Goal: Task Accomplishment & Management: Complete application form

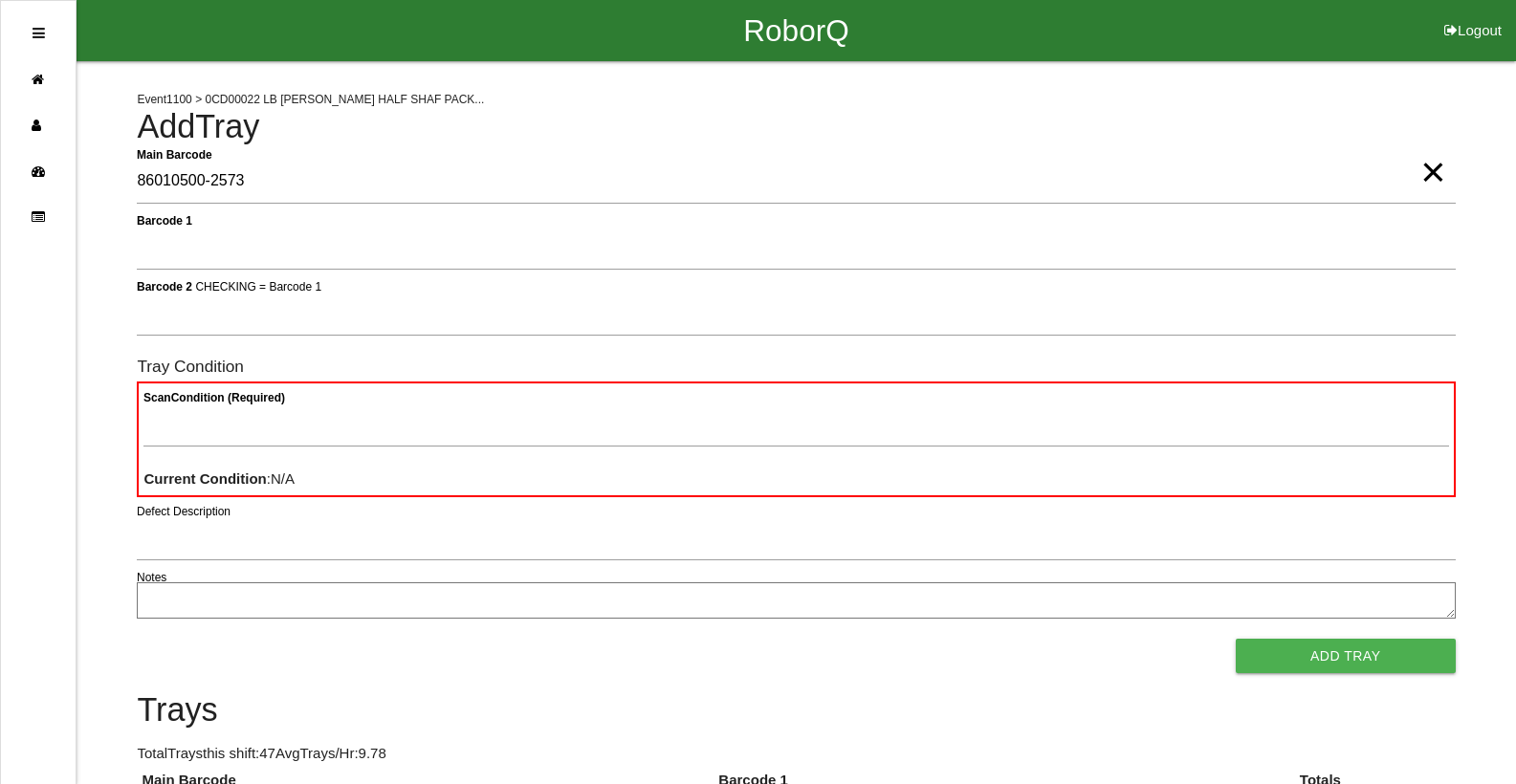
type Barcode "86010500-2573"
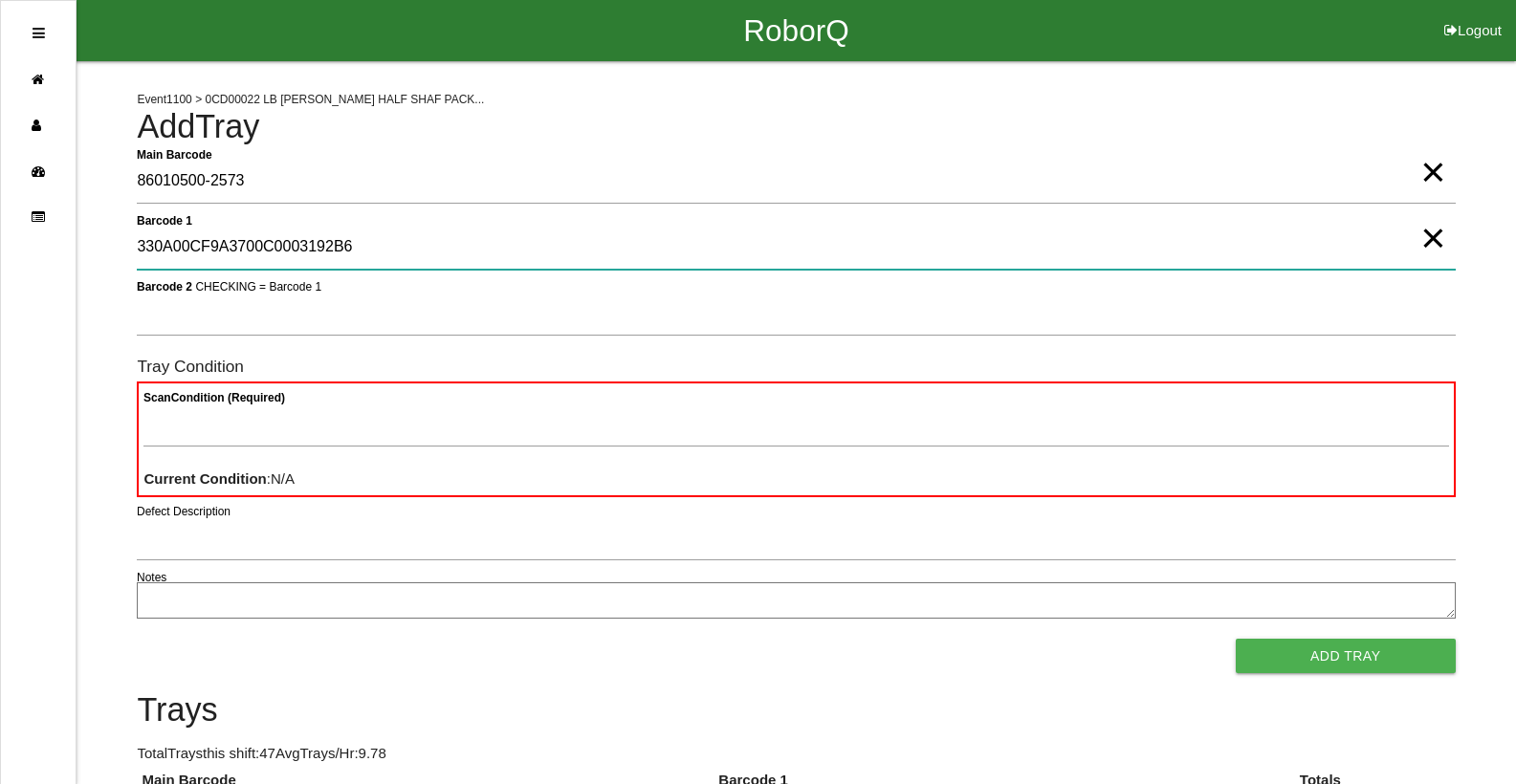
type 1 "330A00CF9A3700C0003192B6"
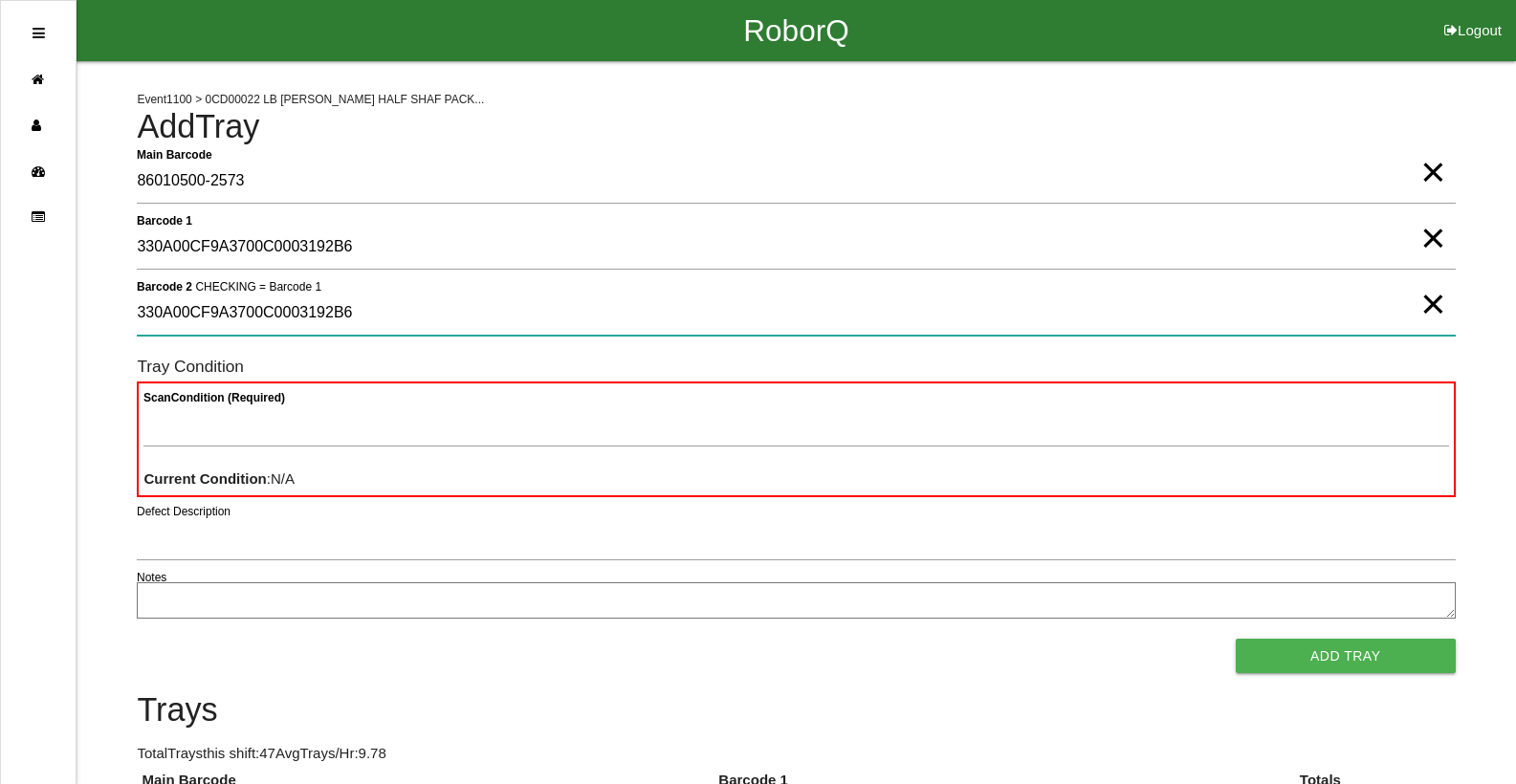
type 2 "330A00CF9A3700C0003192B6"
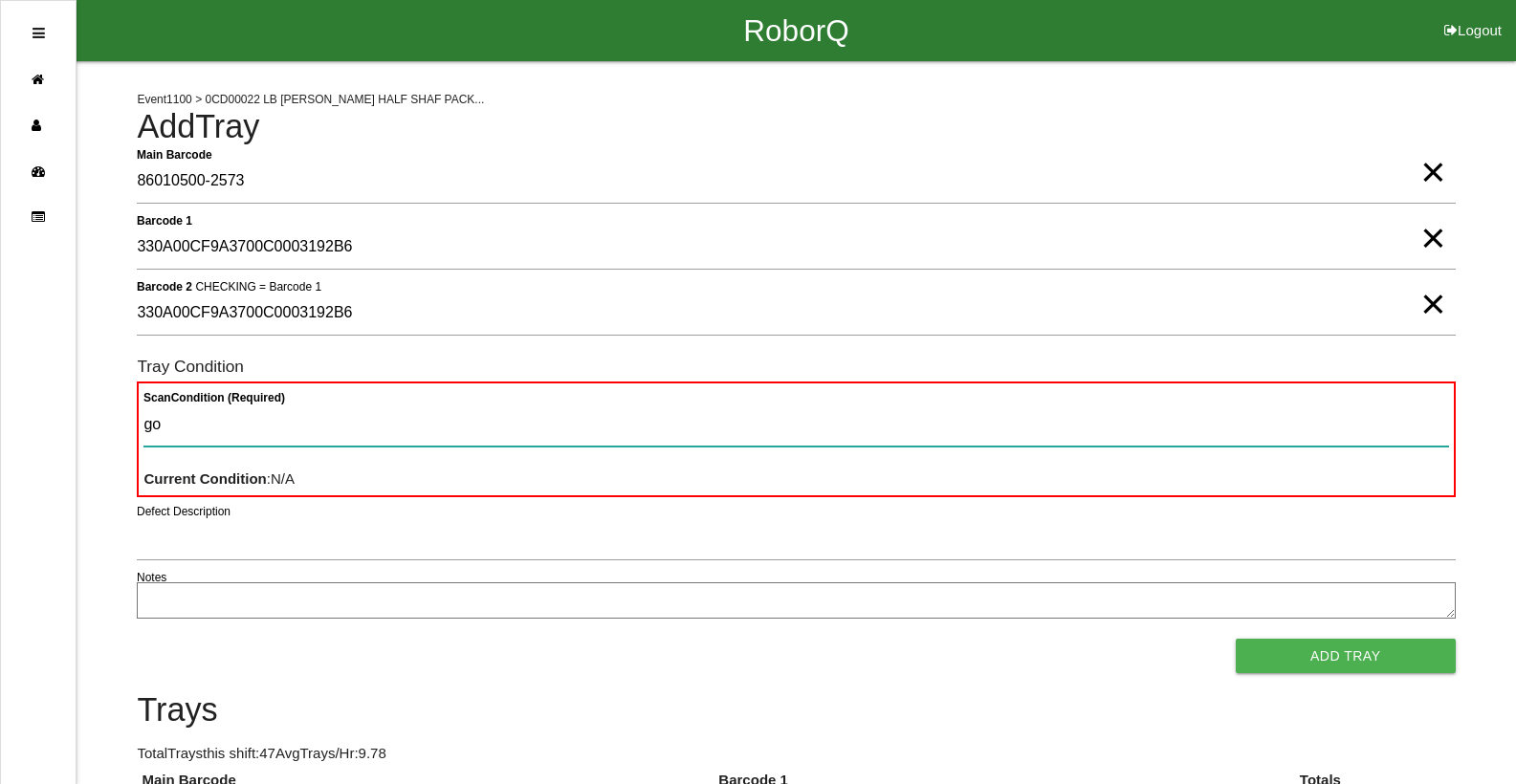
type Condition "goo"
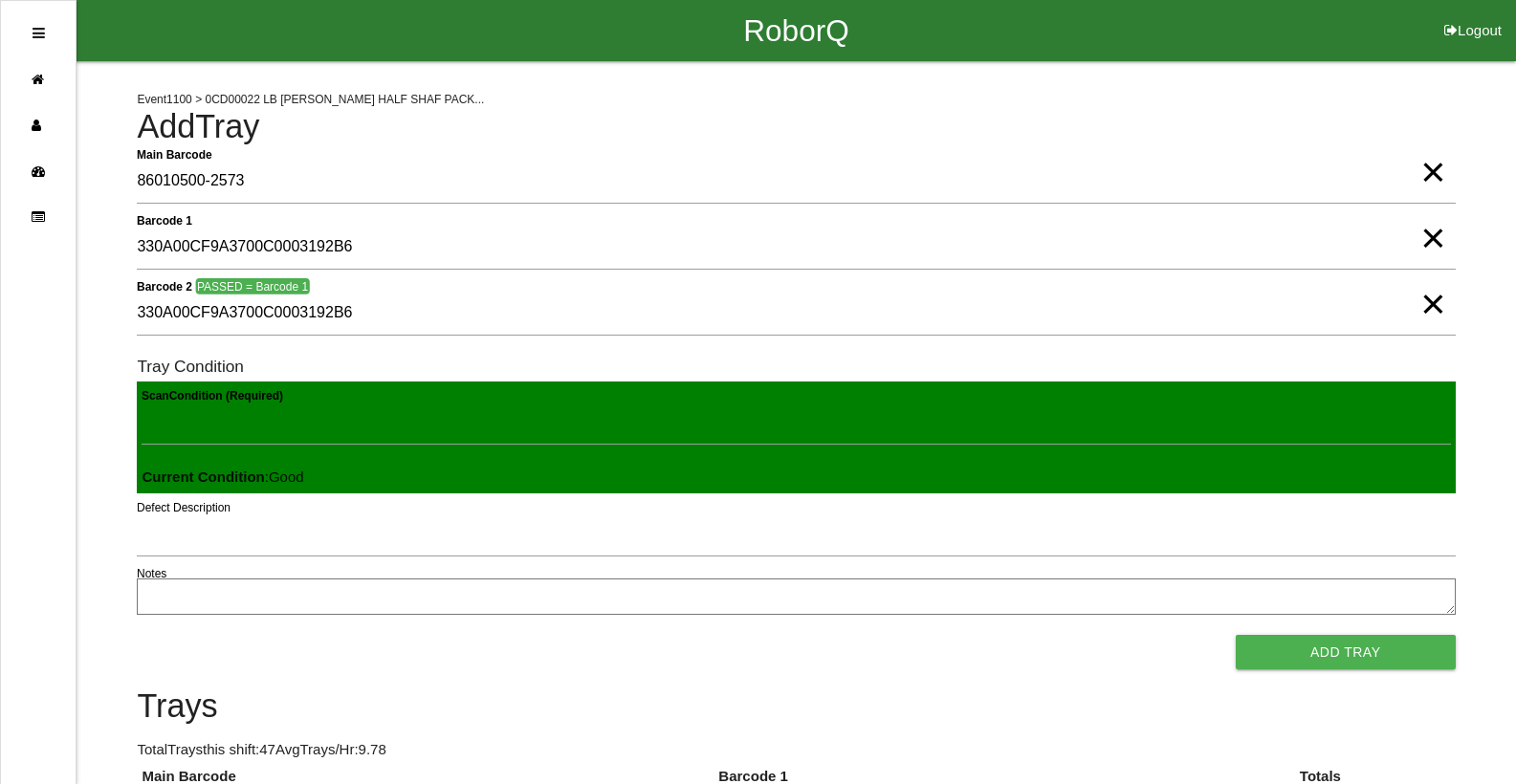
click at [1236, 635] on button "Add Tray" at bounding box center [1346, 652] width 220 height 35
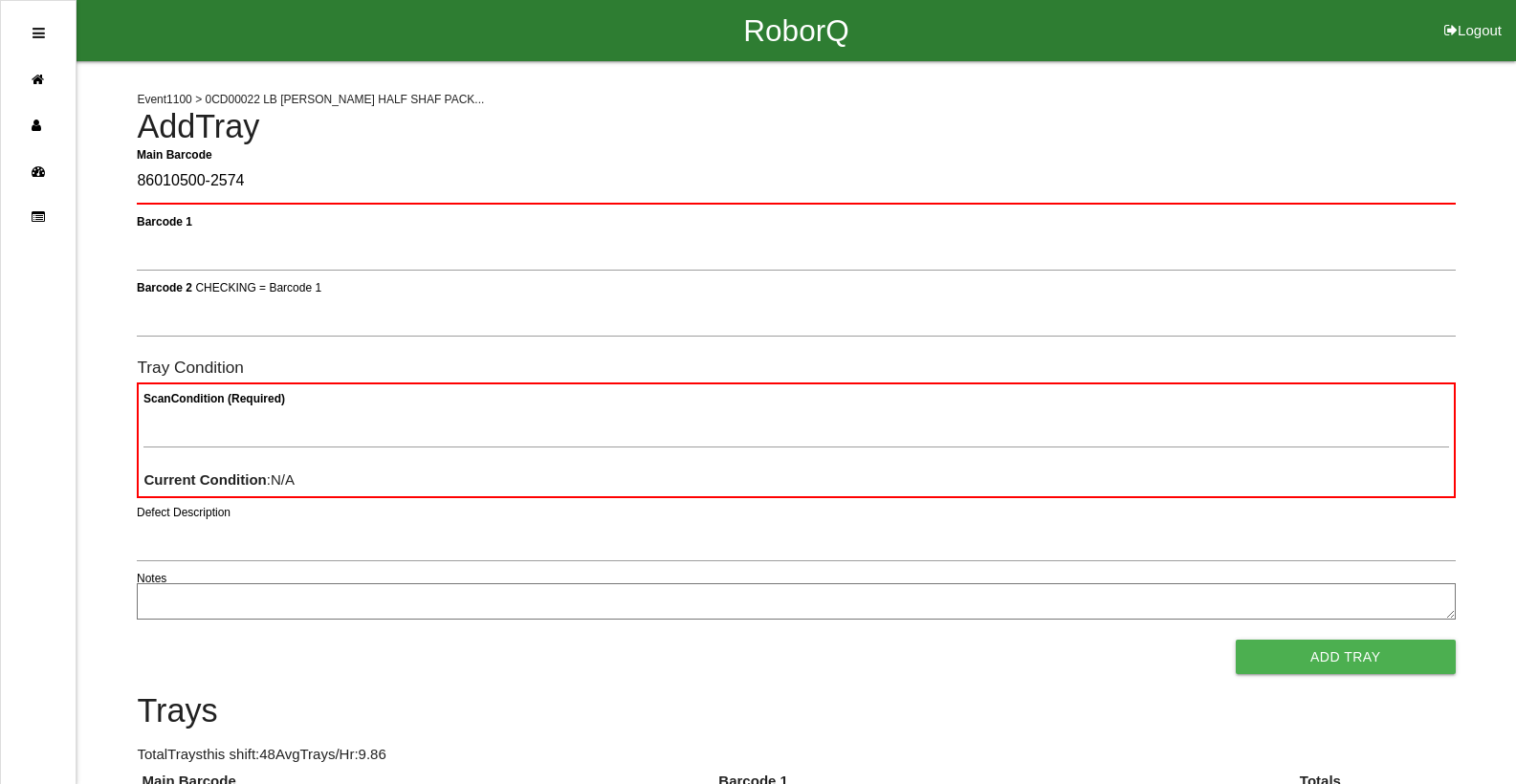
type Barcode "86010500-2574"
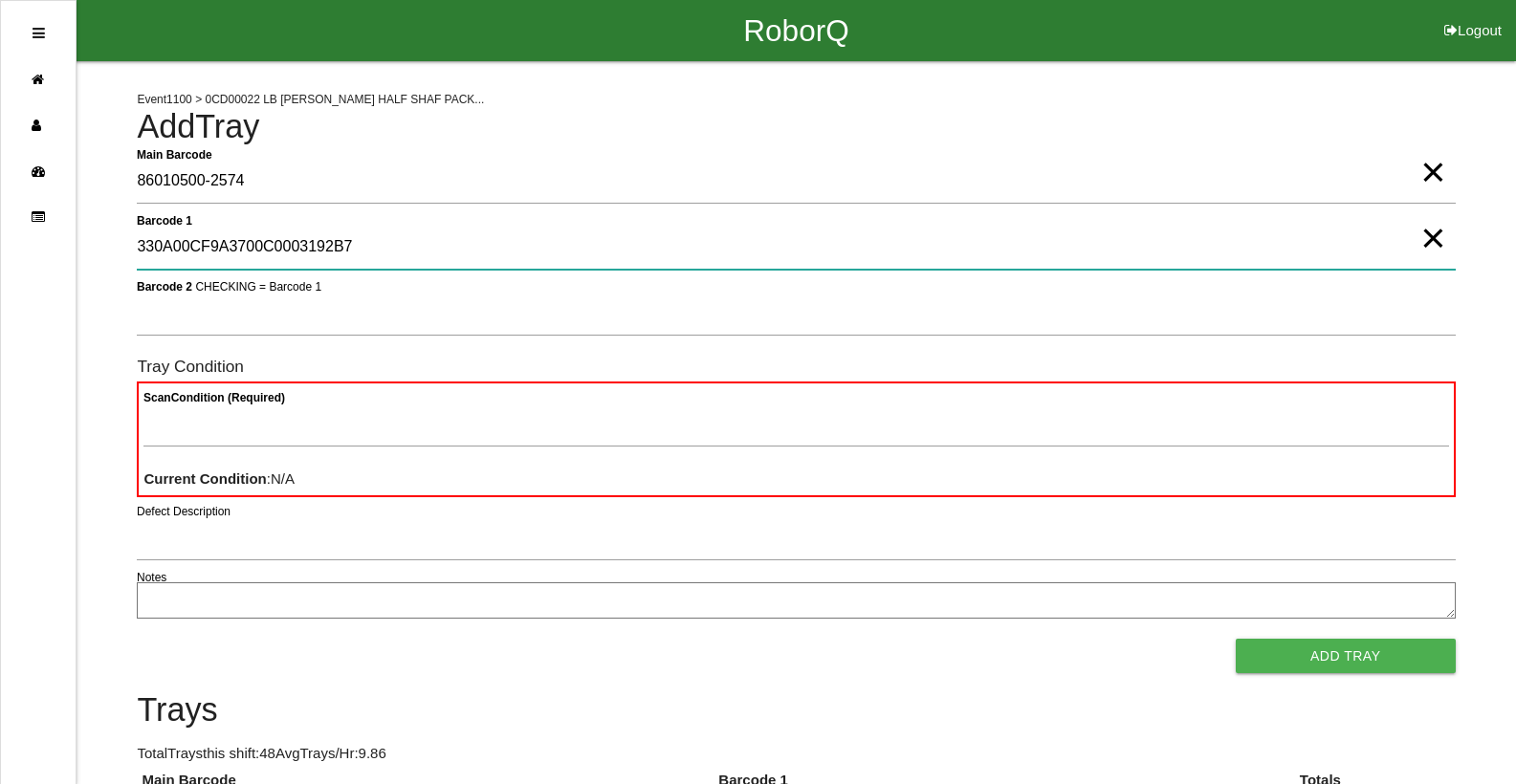
type 1 "330A00CF9A3700C0003192B7"
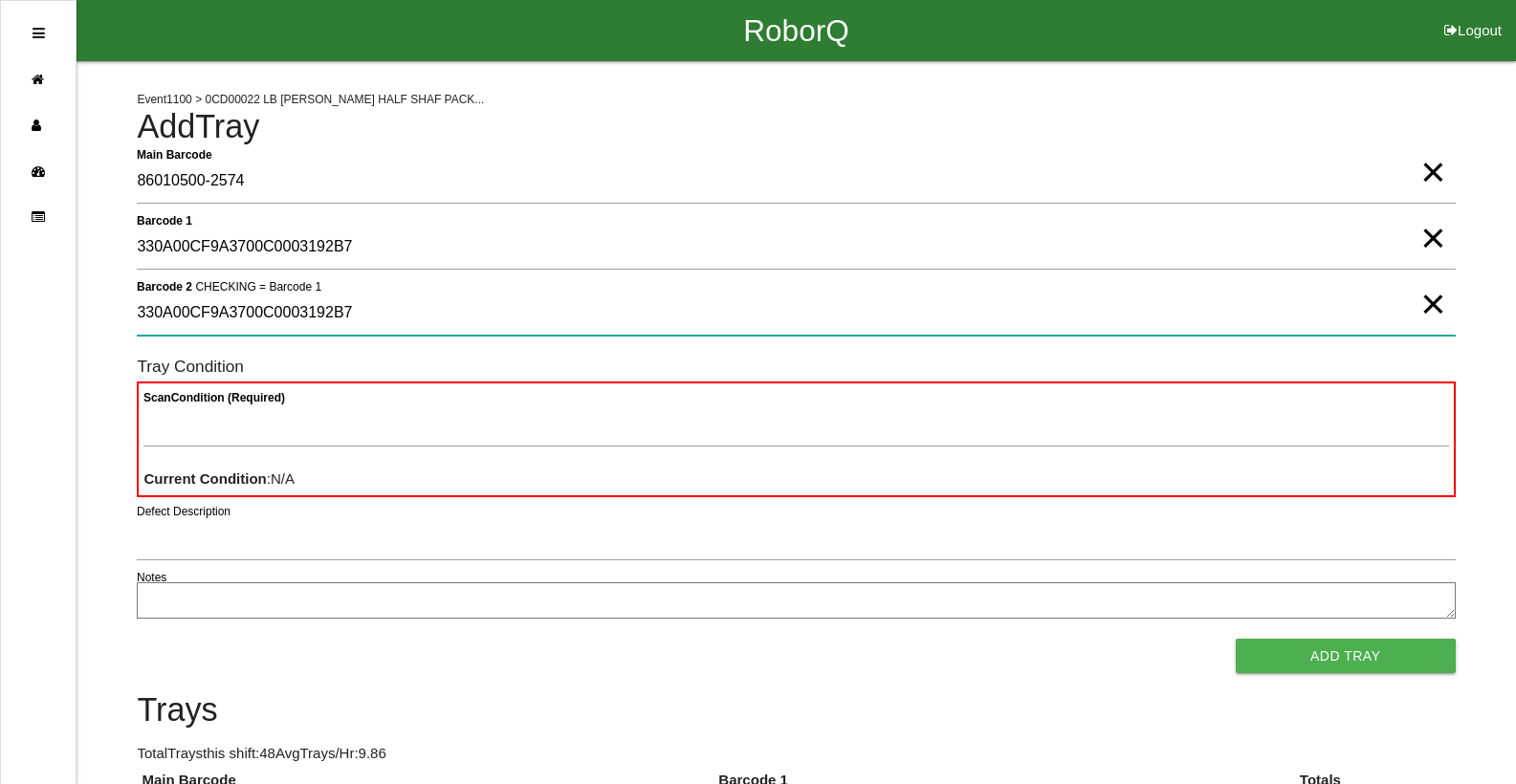
type 2 "330A00CF9A3700C0003192B7"
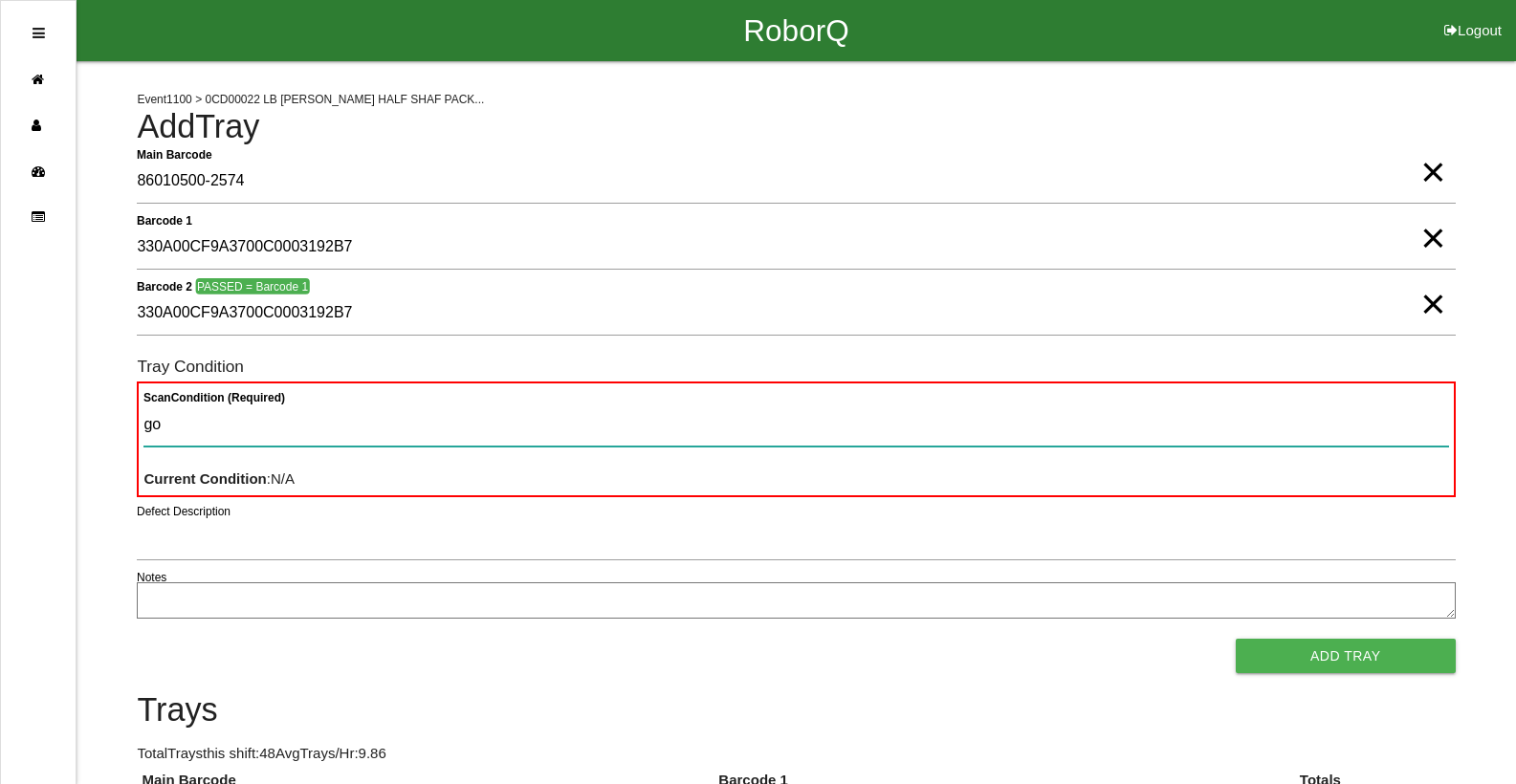
type Condition "goo"
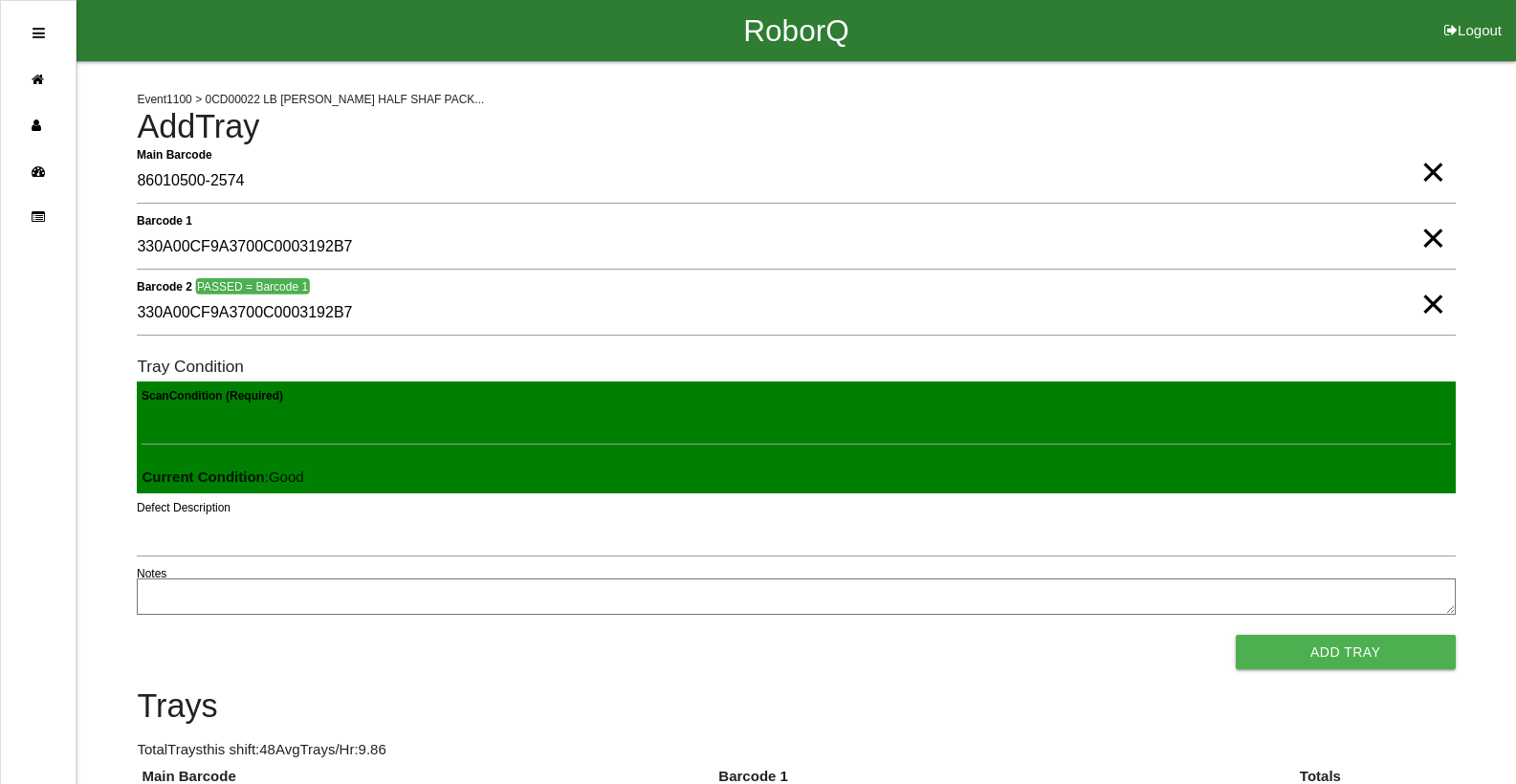
click at [1236, 635] on button "Add Tray" at bounding box center [1346, 652] width 220 height 35
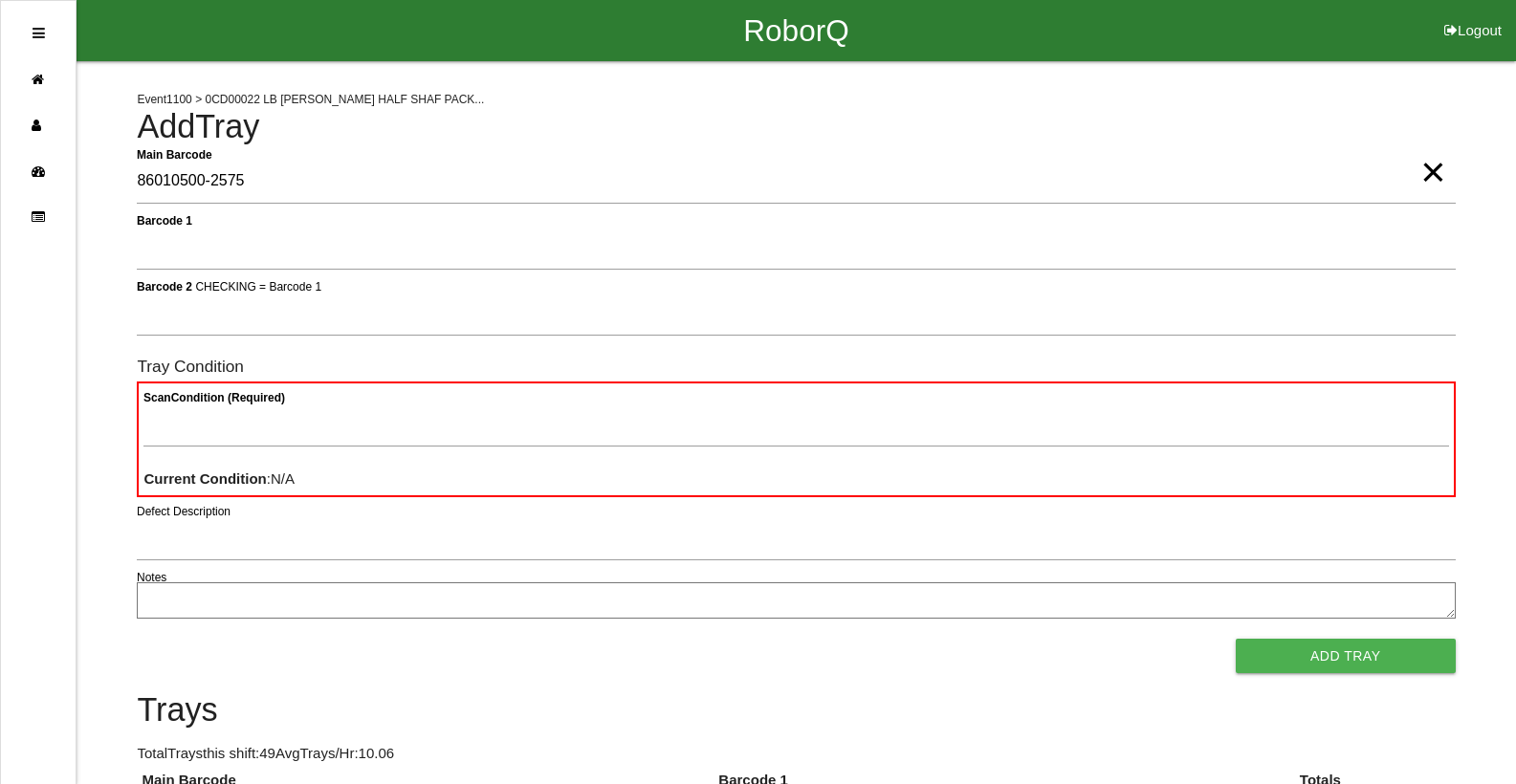
type Barcode "86010500-2575"
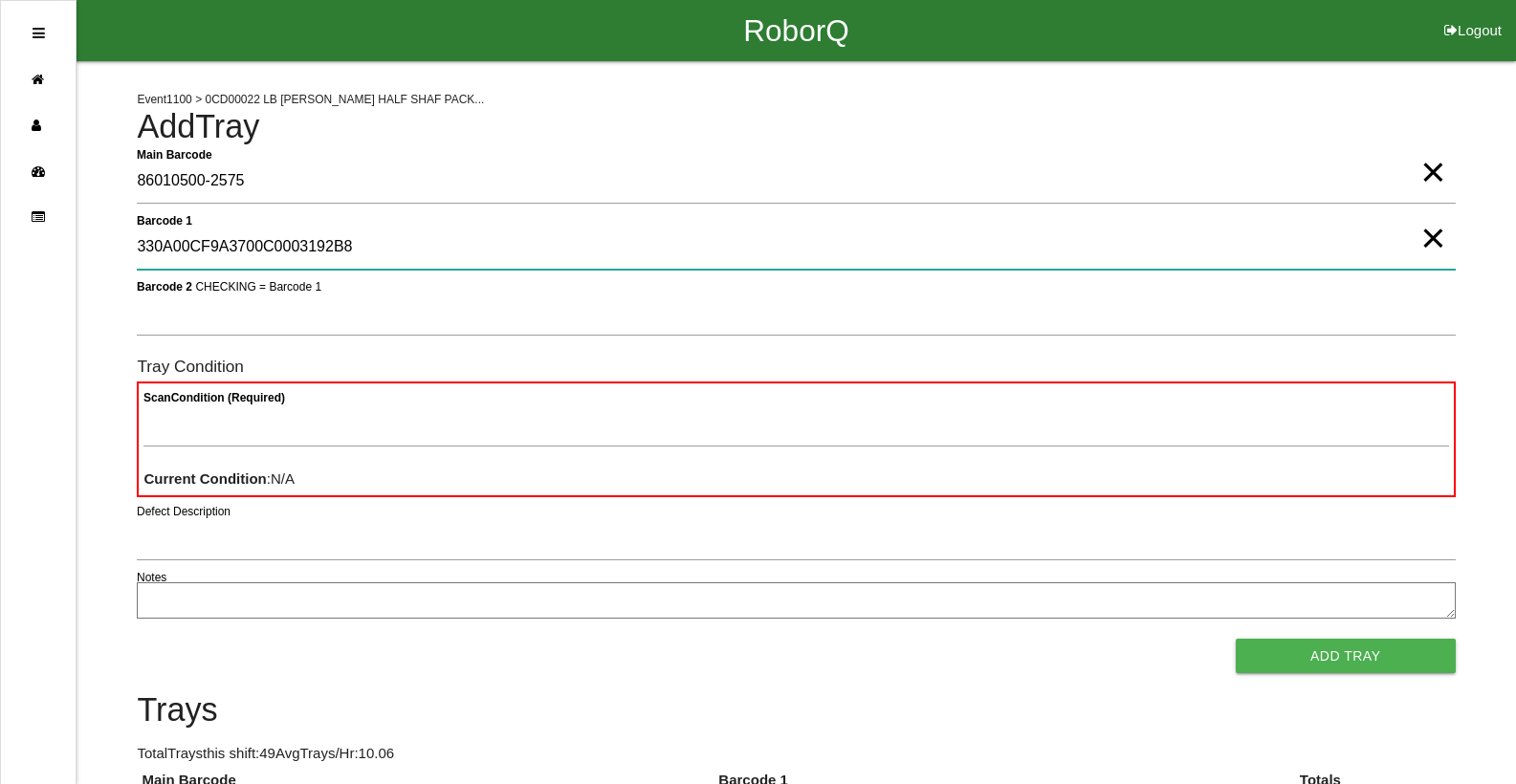
type 1 "330A00CF9A3700C0003192B8"
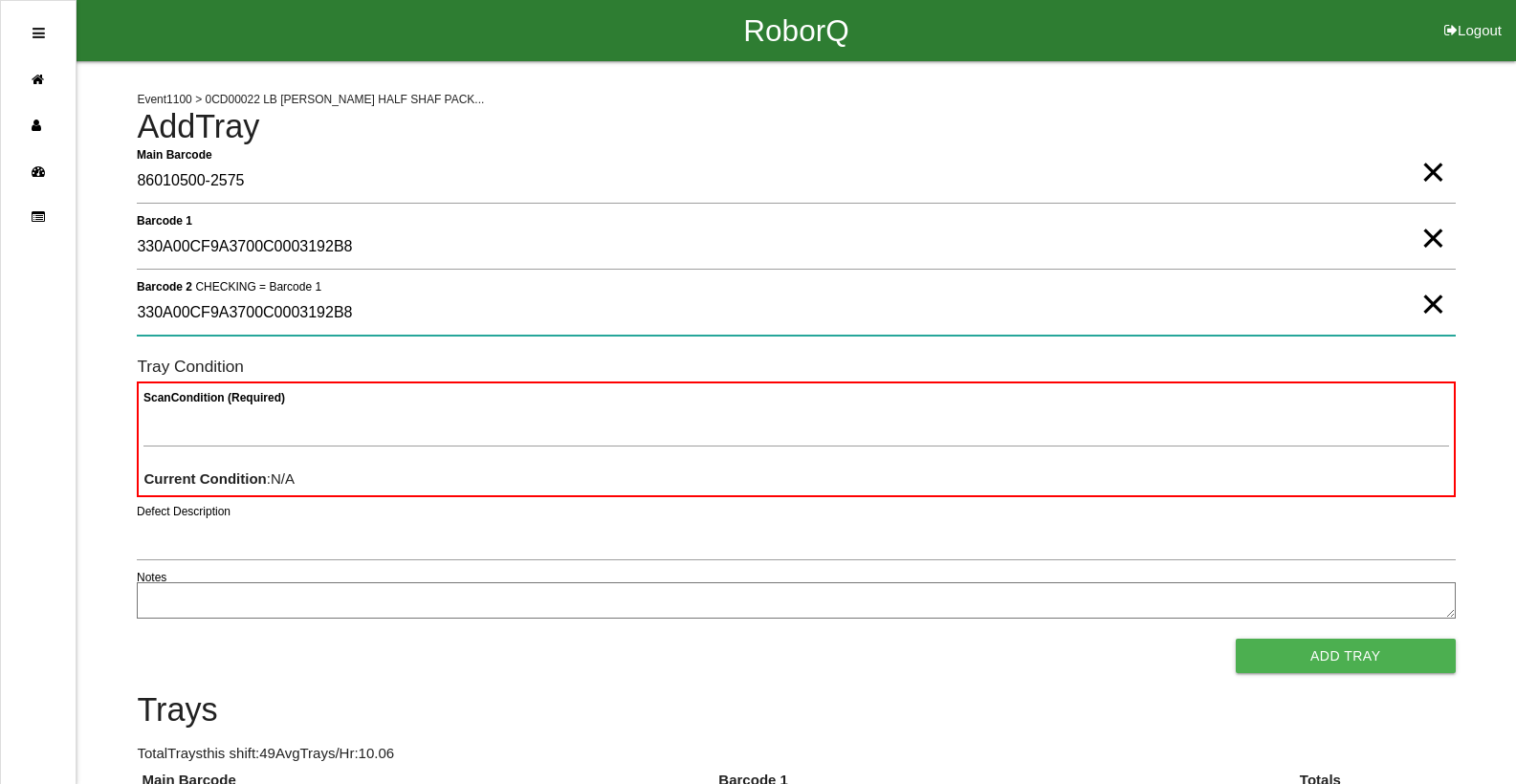
type 2 "330A00CF9A3700C0003192B8"
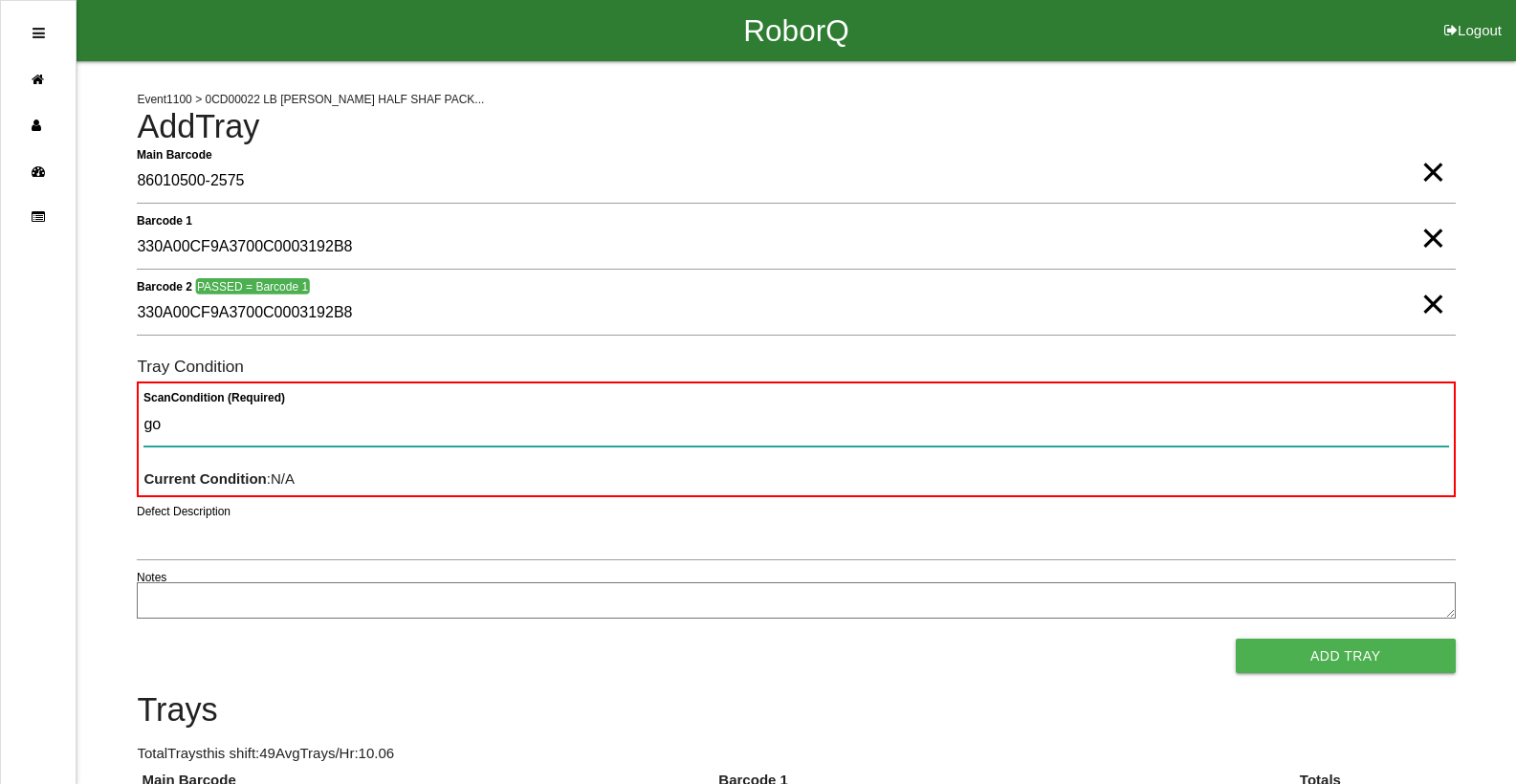
type Condition "goo"
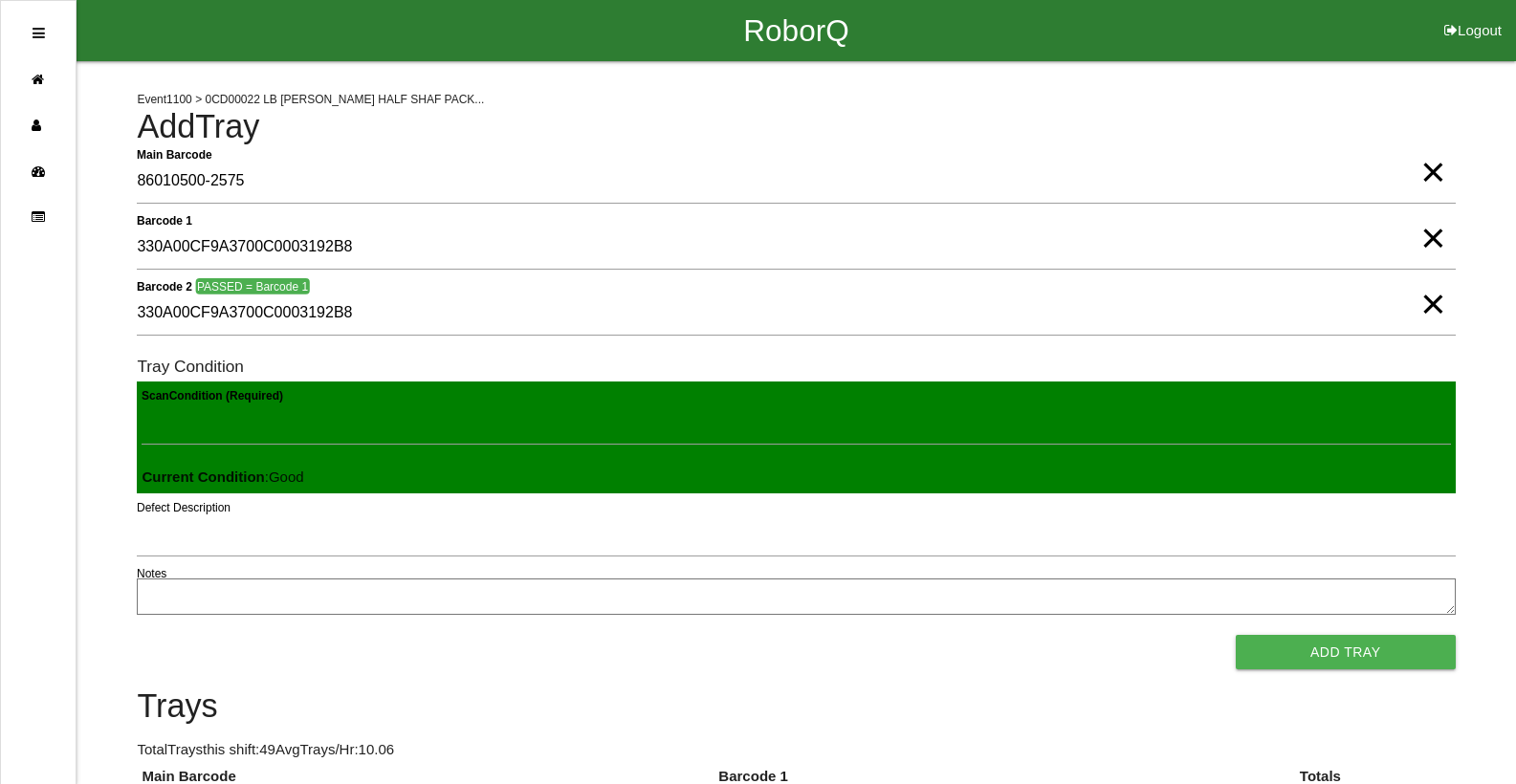
click at [1236, 635] on button "Add Tray" at bounding box center [1346, 652] width 220 height 35
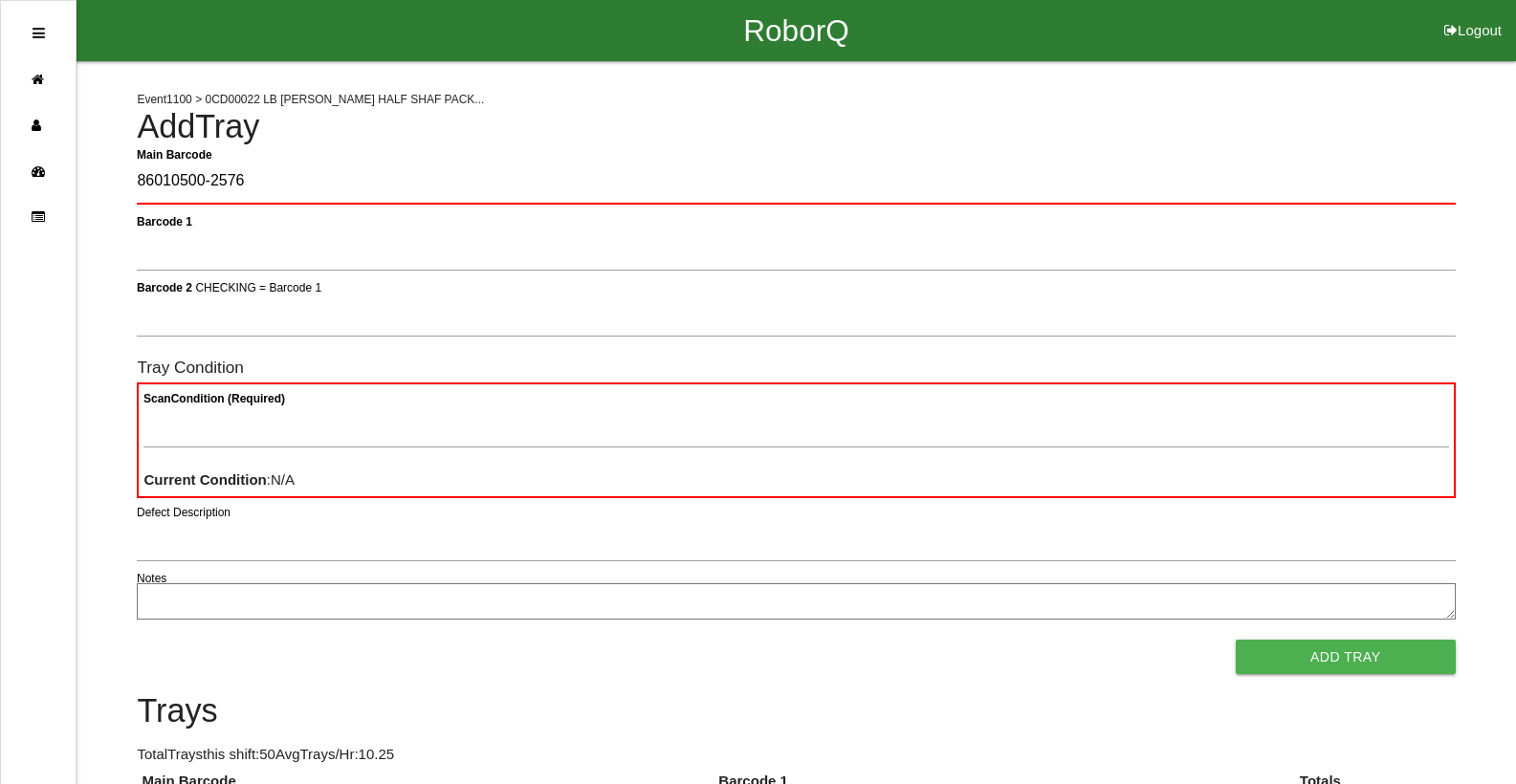
type Barcode "86010500-2576"
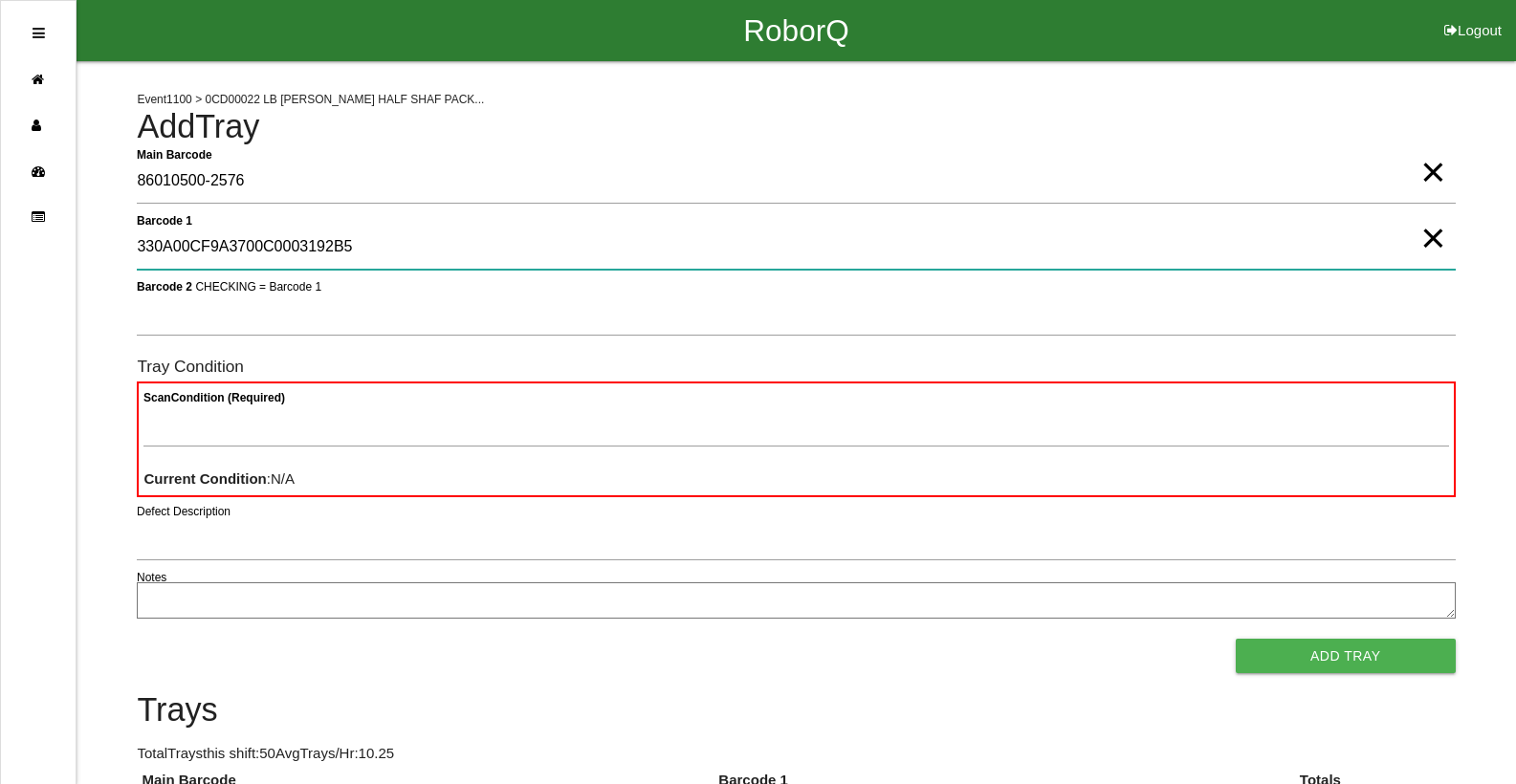
type 1 "330A00CF9A3700C0003192B5"
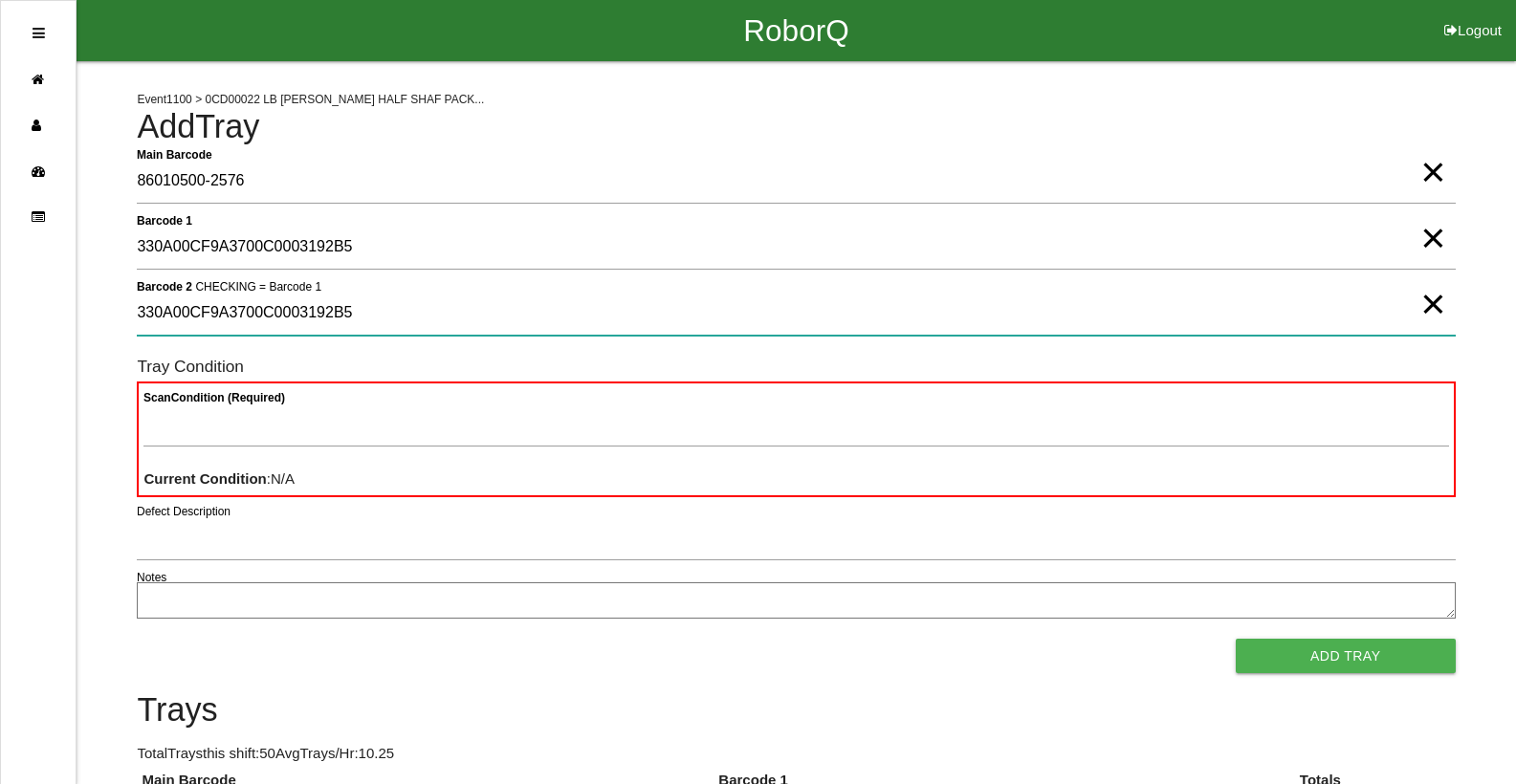
type 2 "330A00CF9A3700C0003192B5"
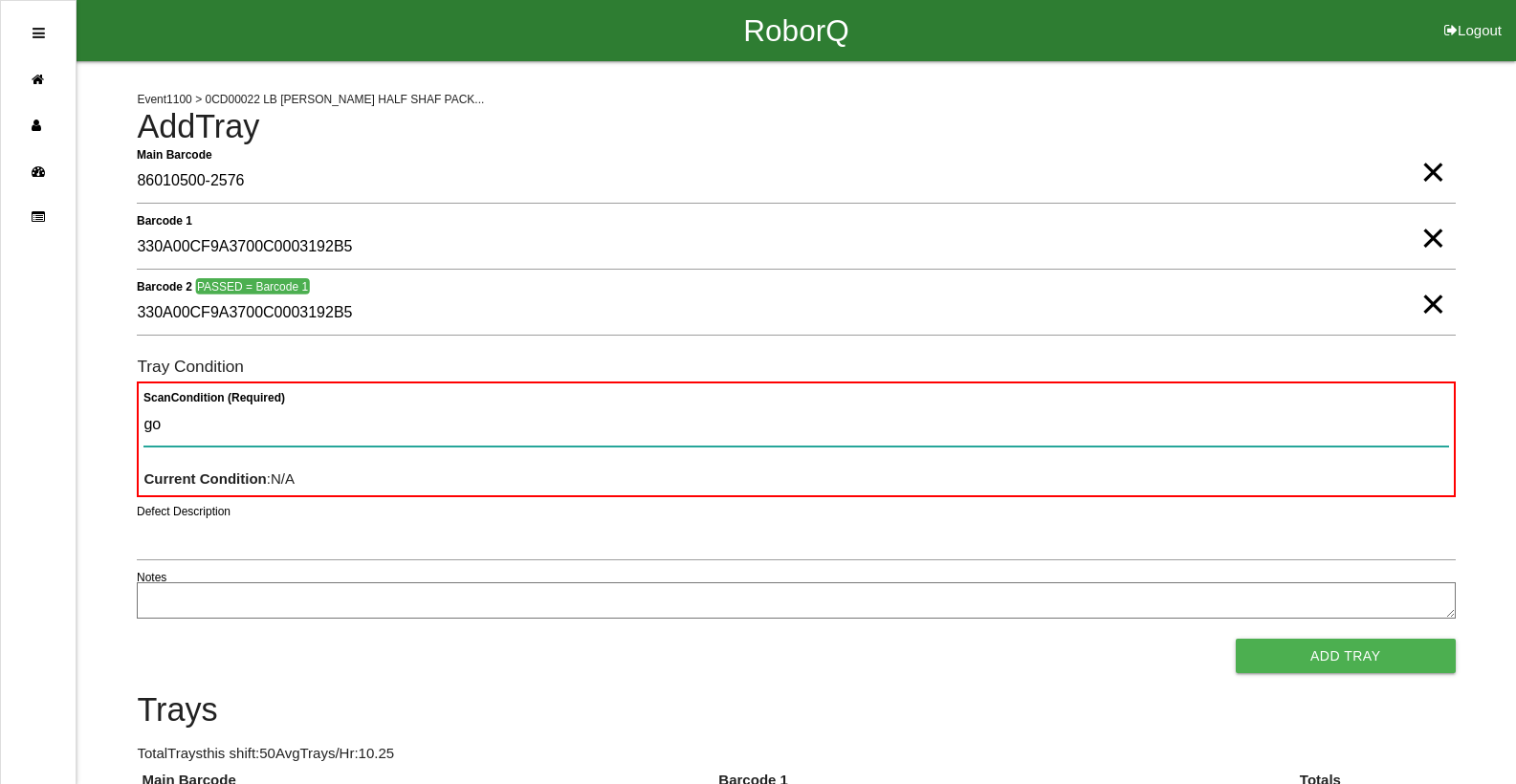
type Condition "goo"
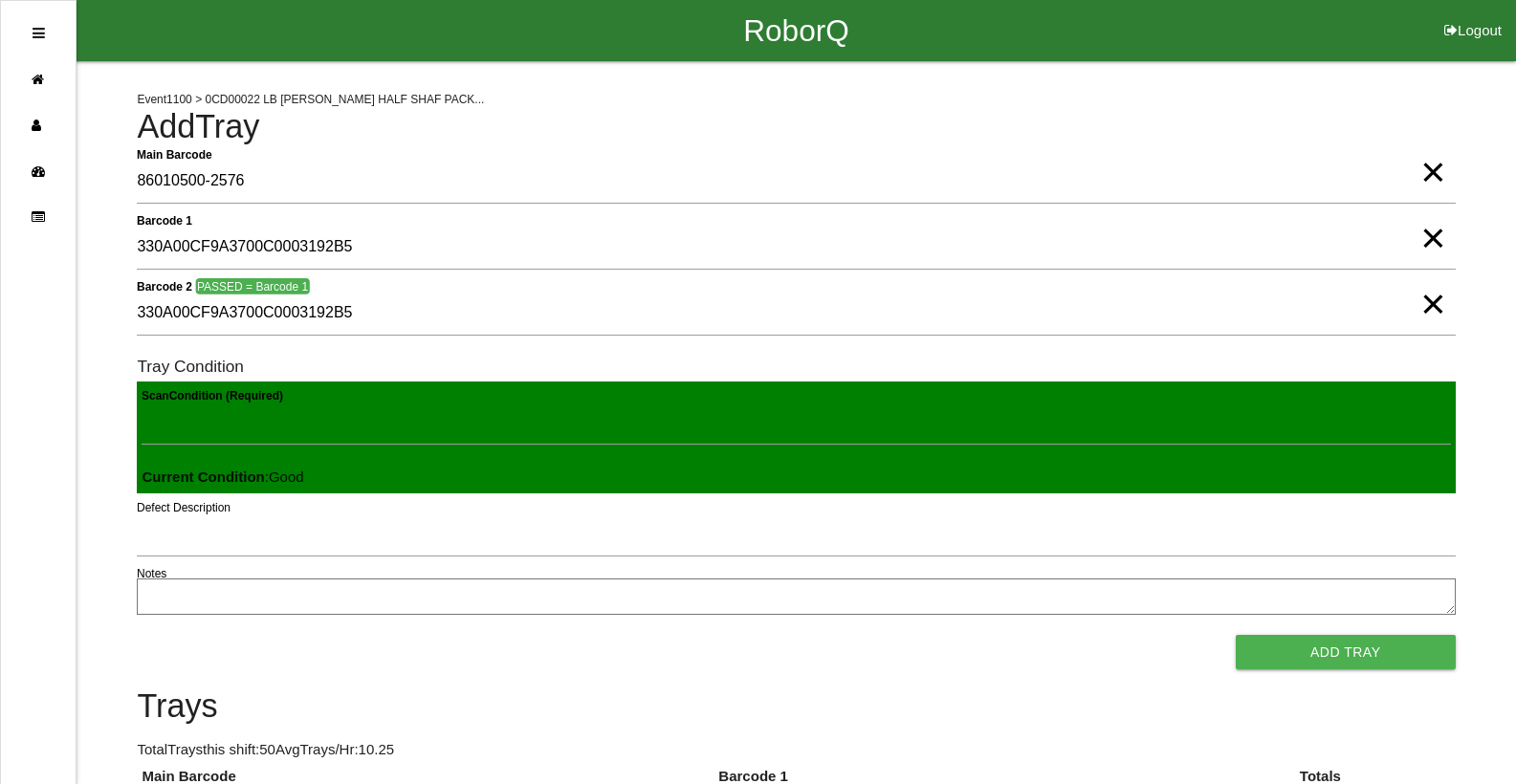
click at [1236, 635] on button "Add Tray" at bounding box center [1346, 652] width 220 height 35
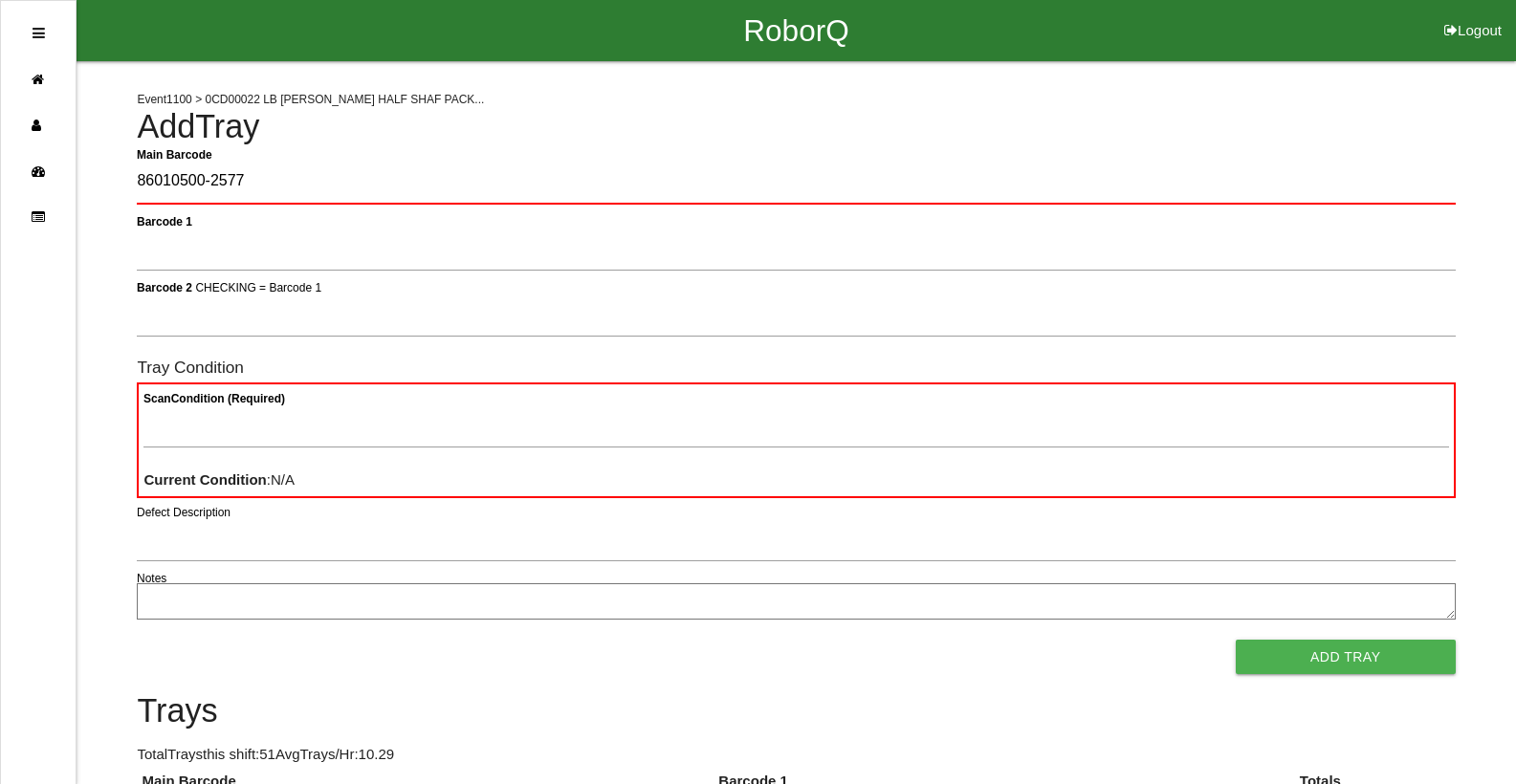
type Barcode "86010500-2577"
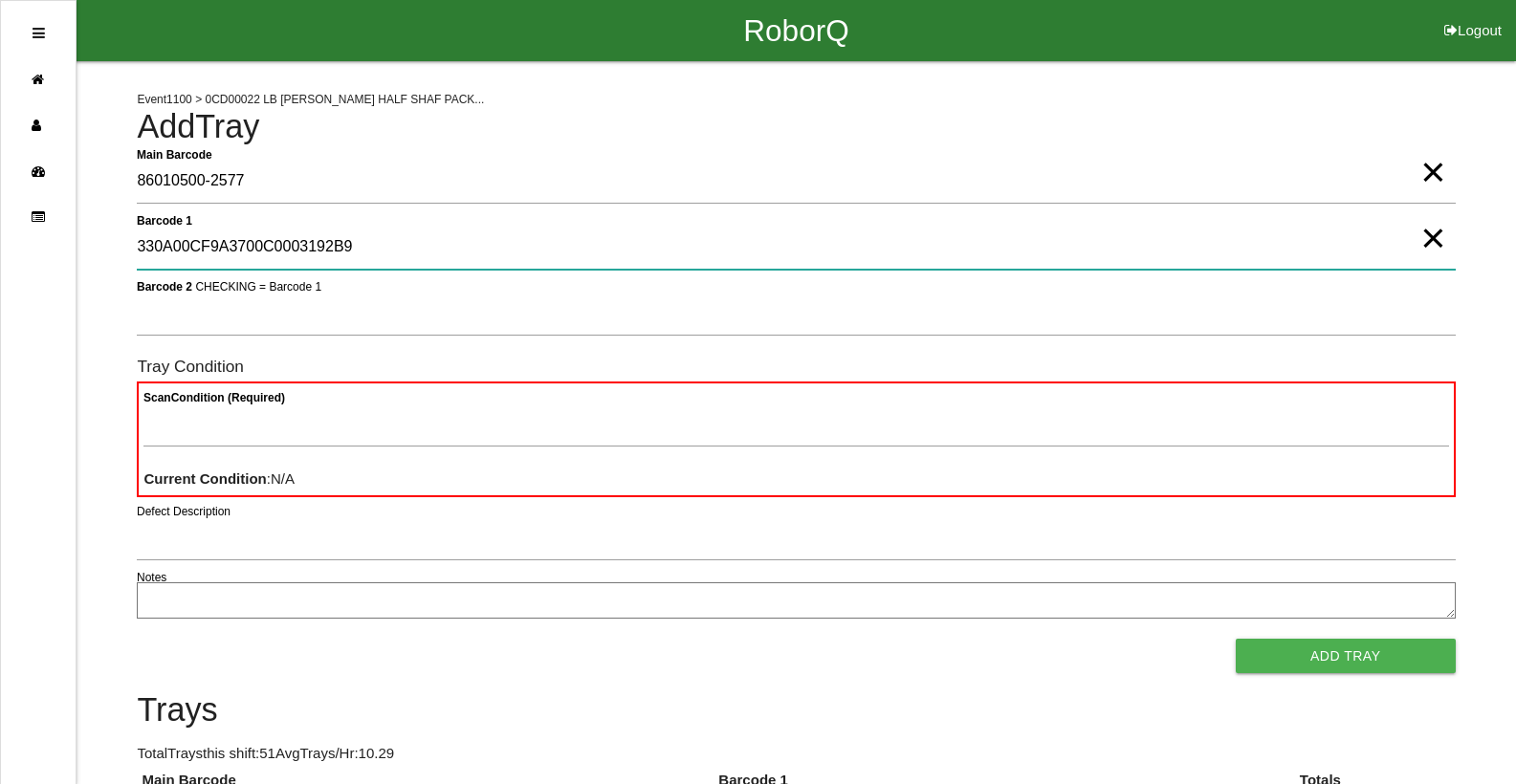
type 1 "330A00CF9A3700C0003192B9"
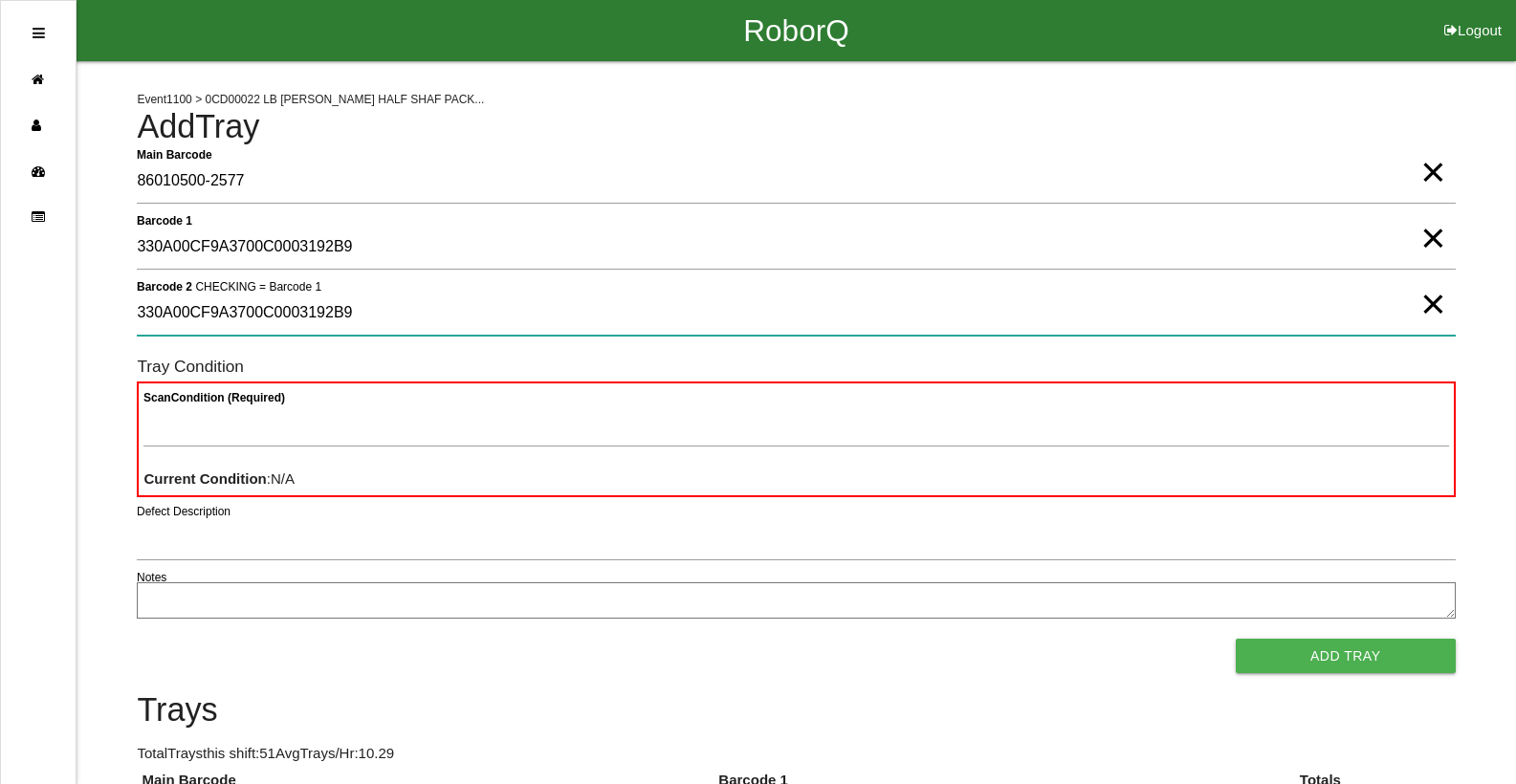
type 2 "330A00CF9A3700C0003192B9"
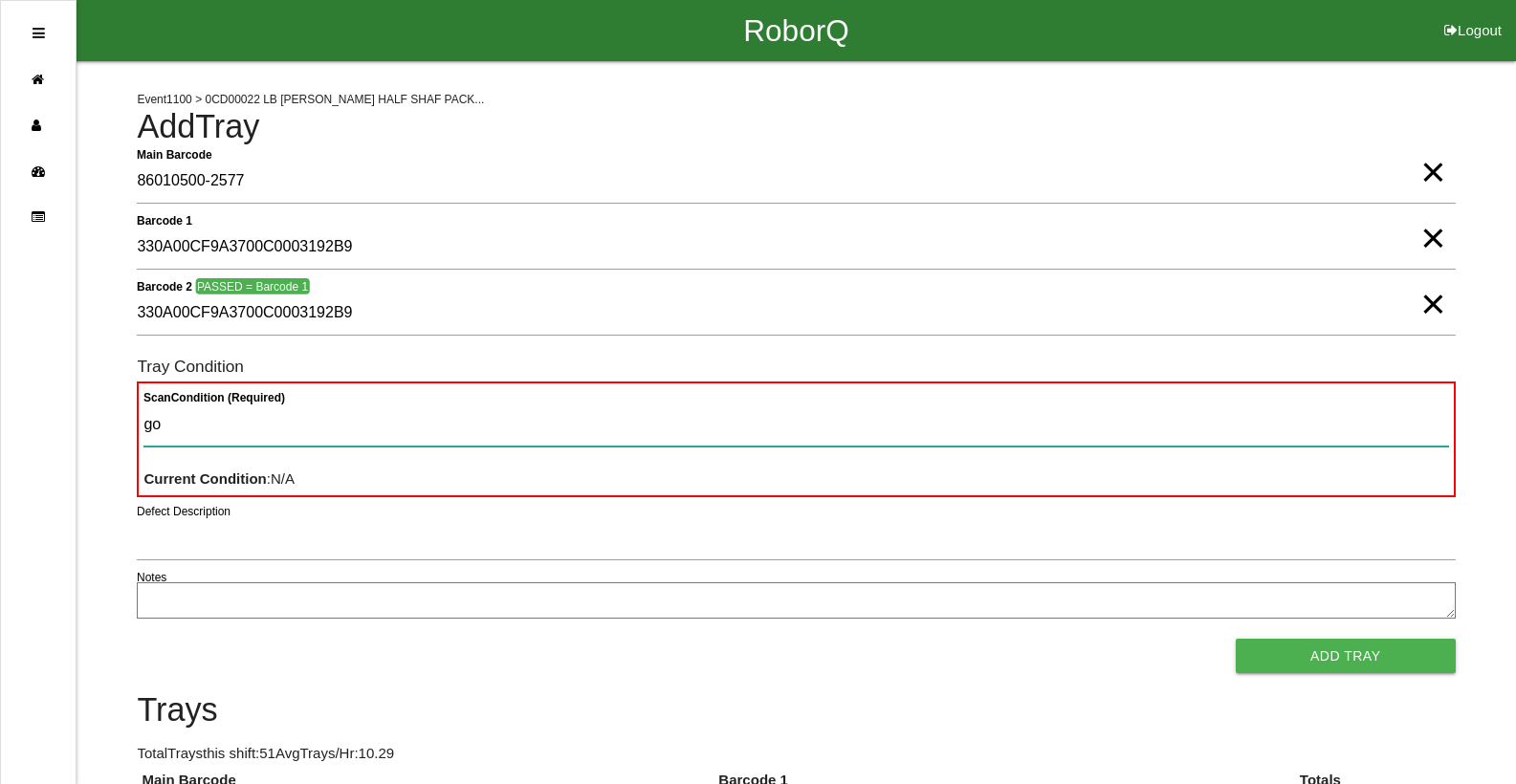
type Condition "goo"
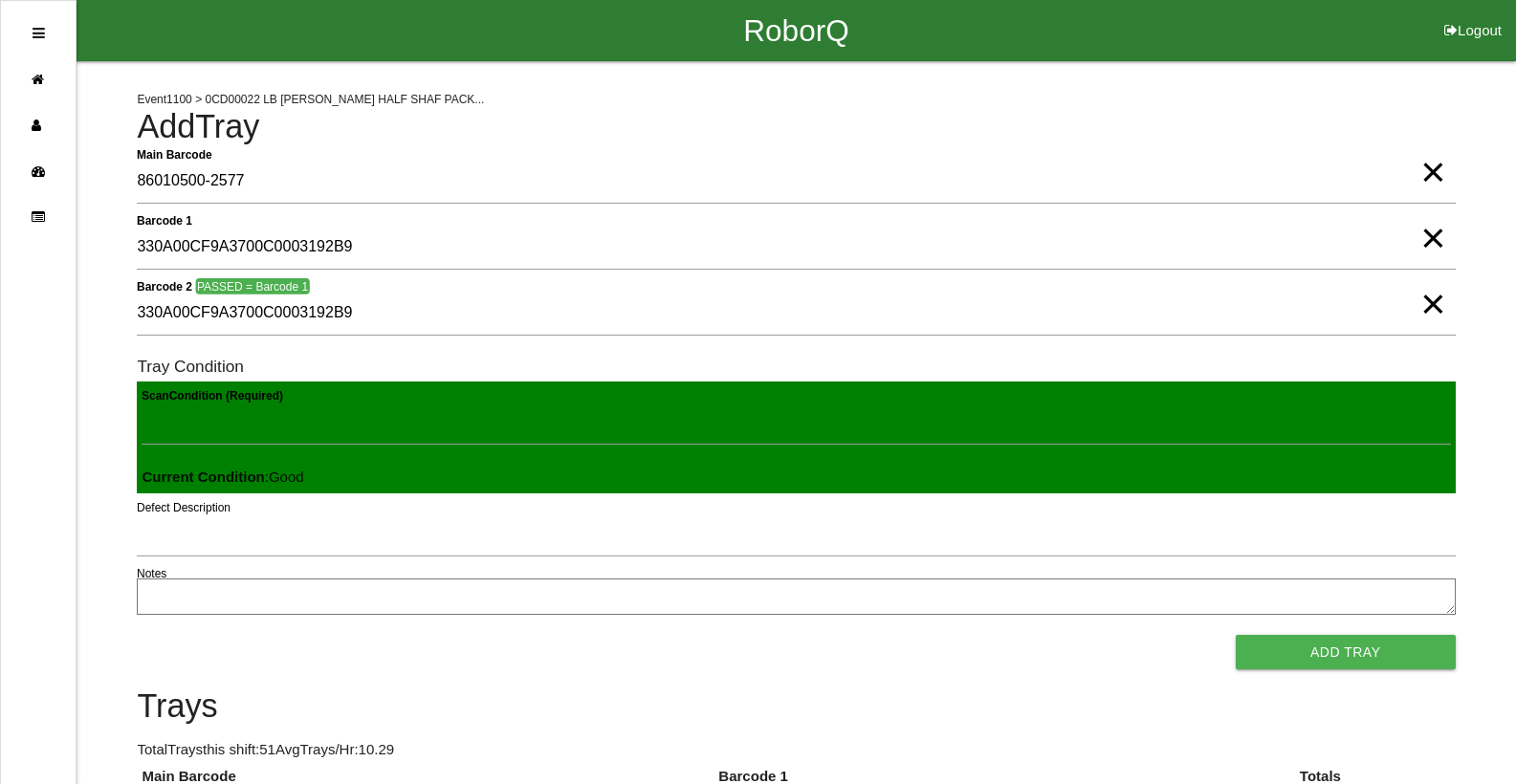
click button "Add Tray" at bounding box center [1346, 652] width 220 height 35
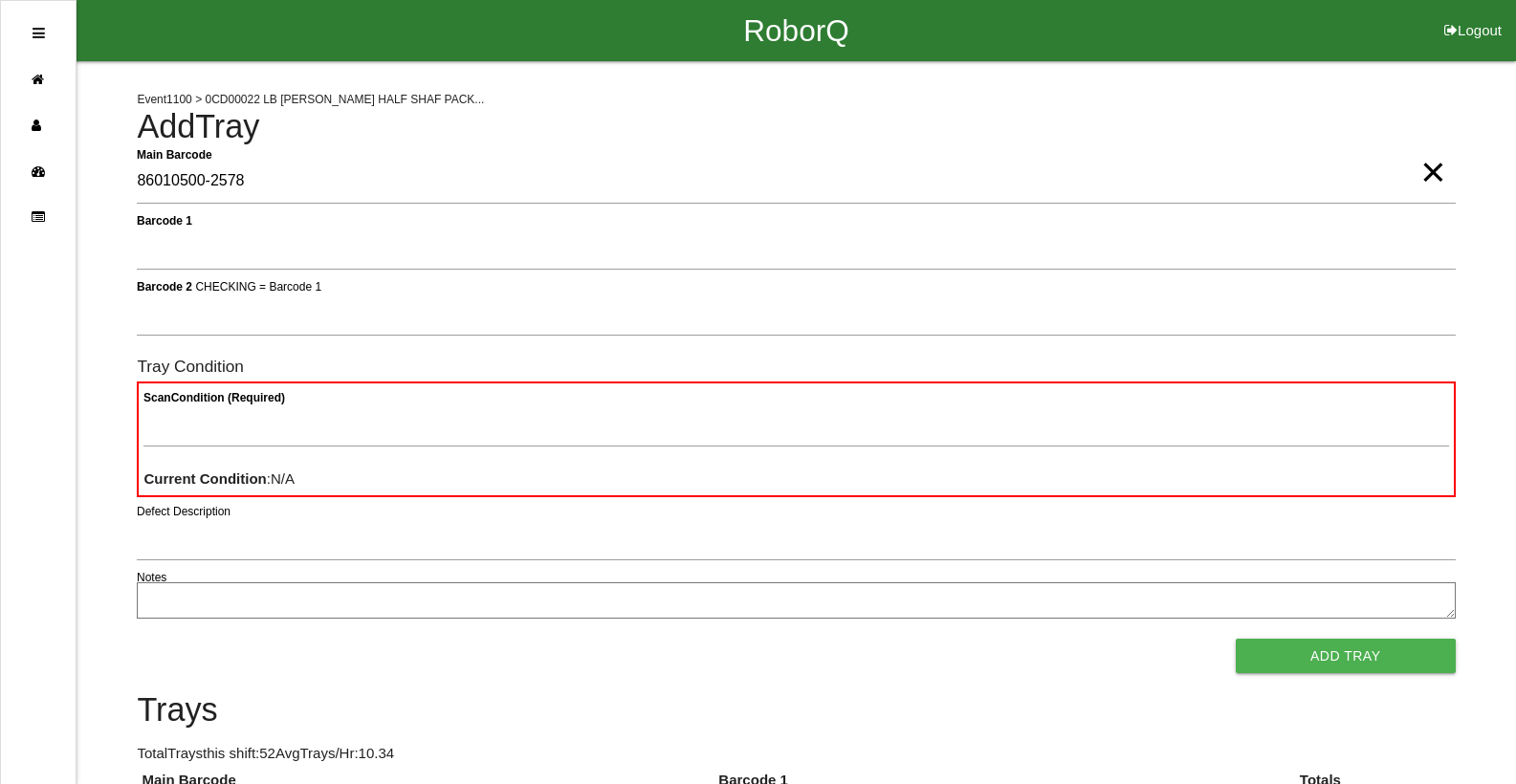
type Barcode "86010500-2578"
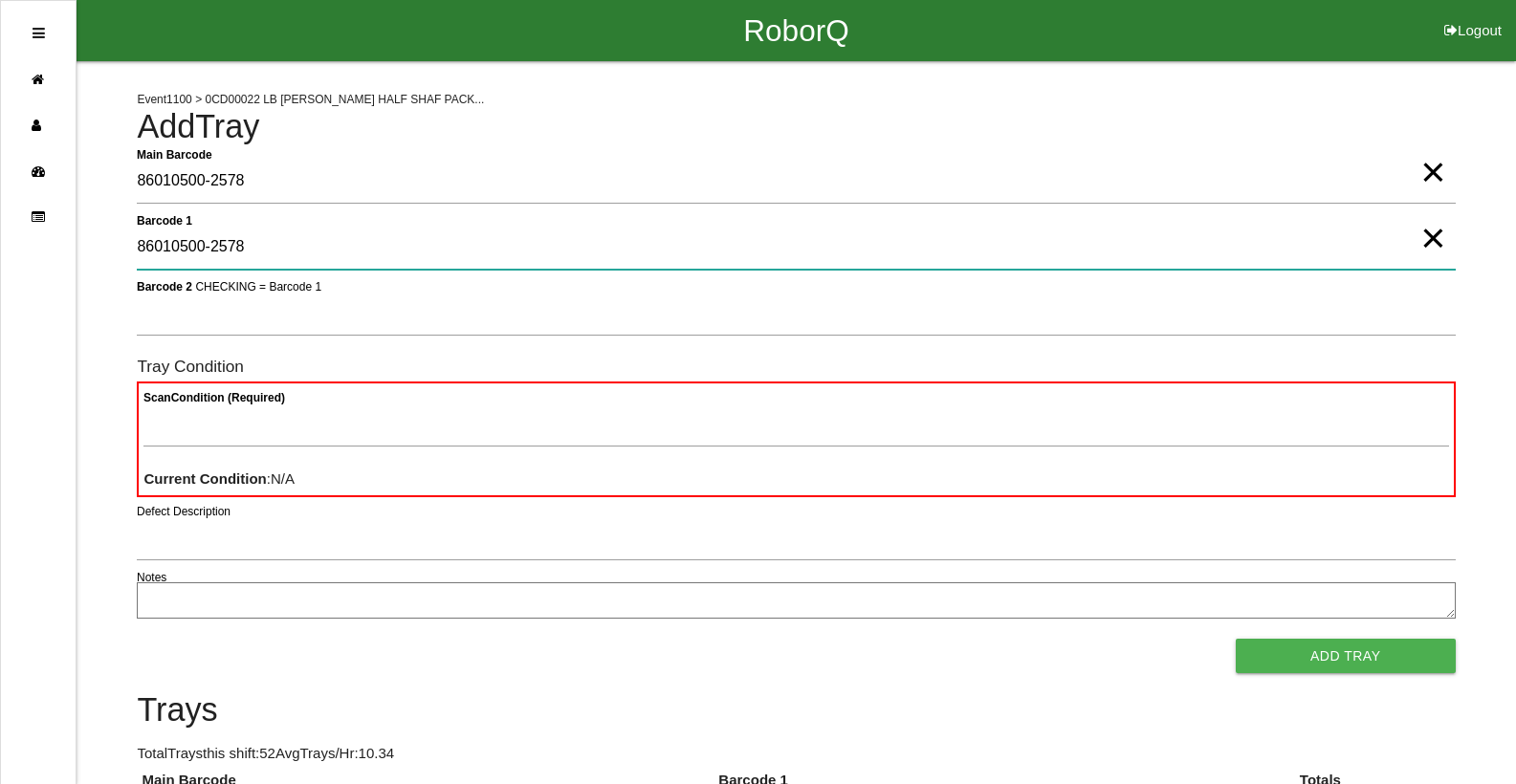
type 1 "86010500-2578"
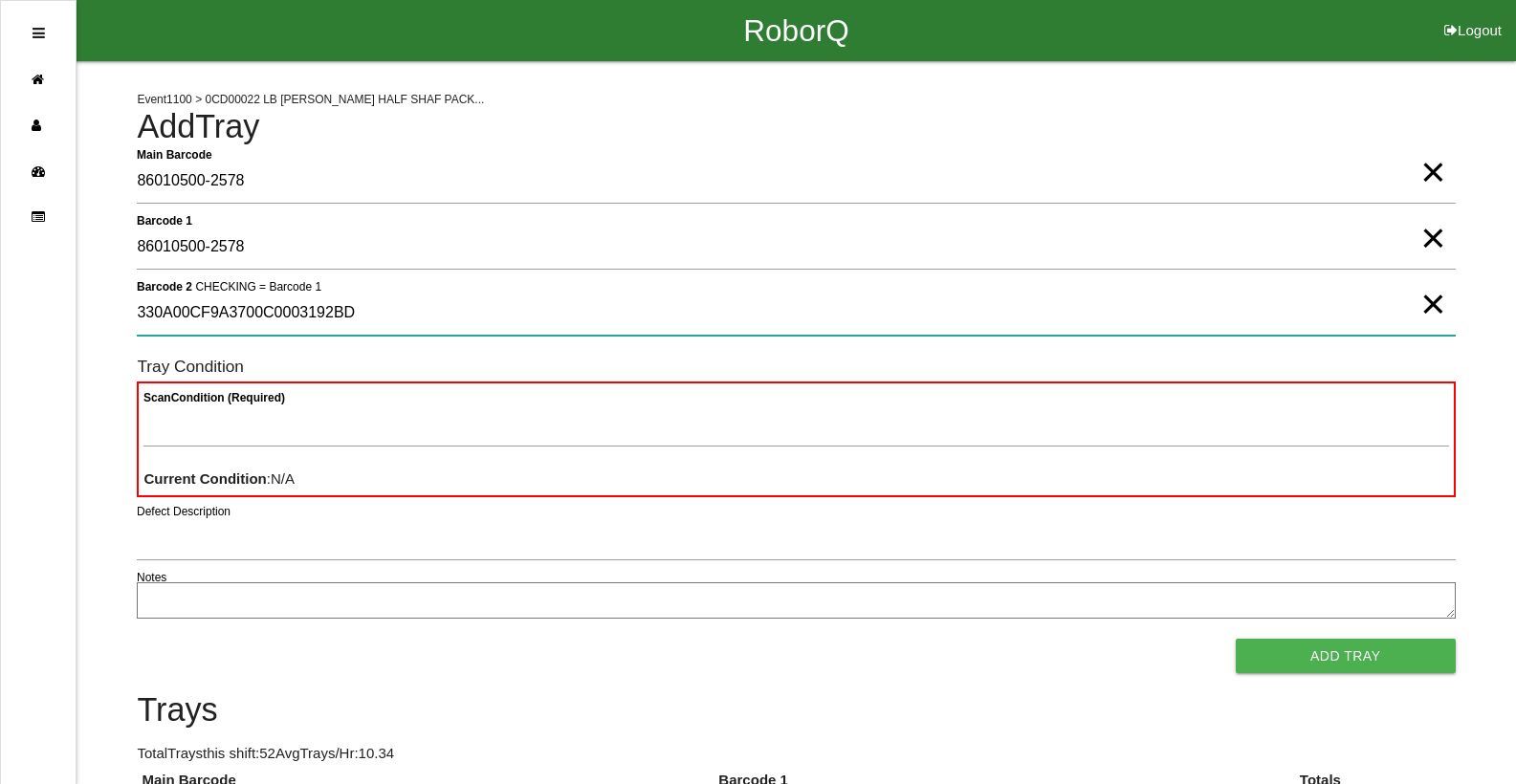
type 2 "330A00CF9A3700C0003192BD"
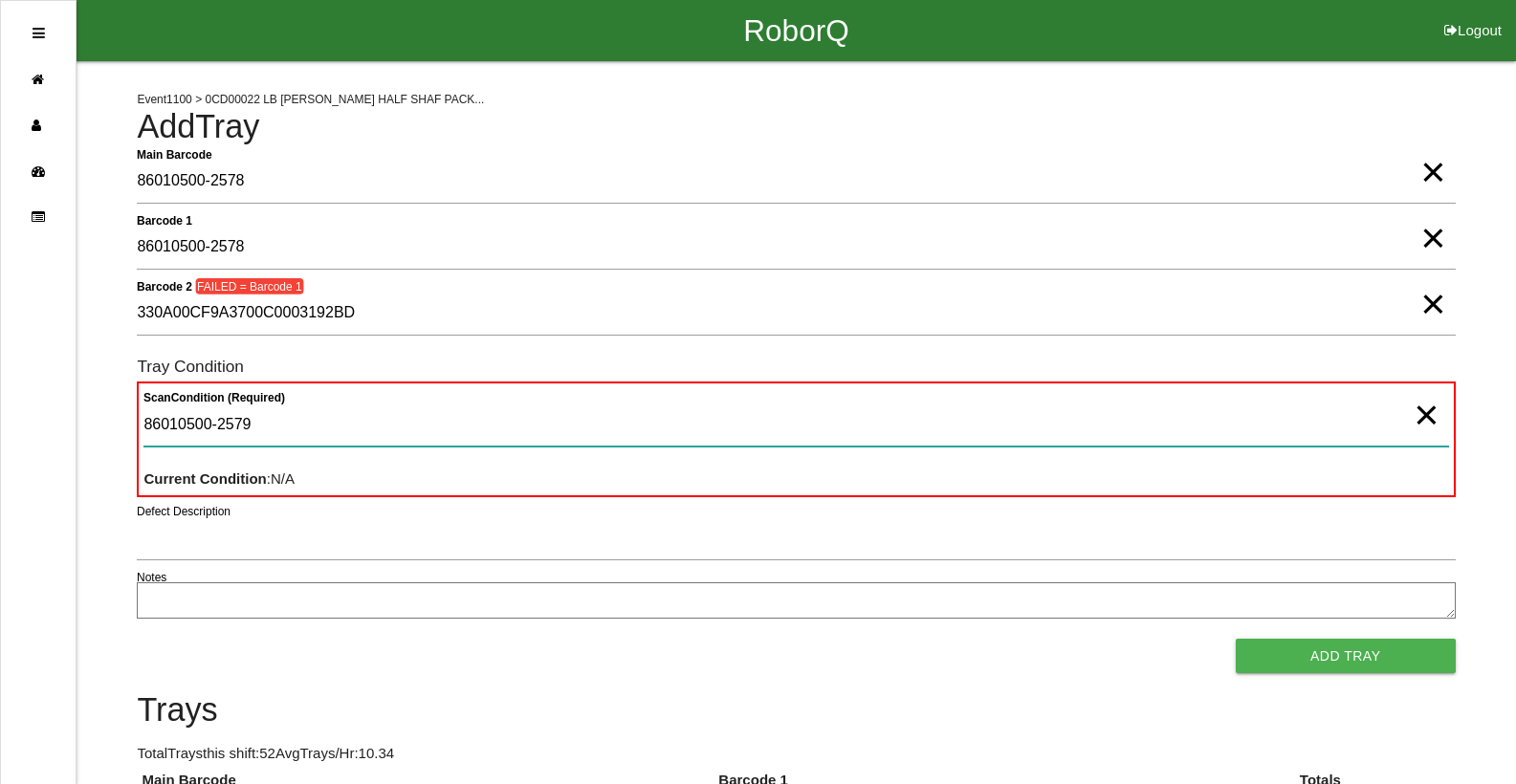
type Condition "86010500-2579"
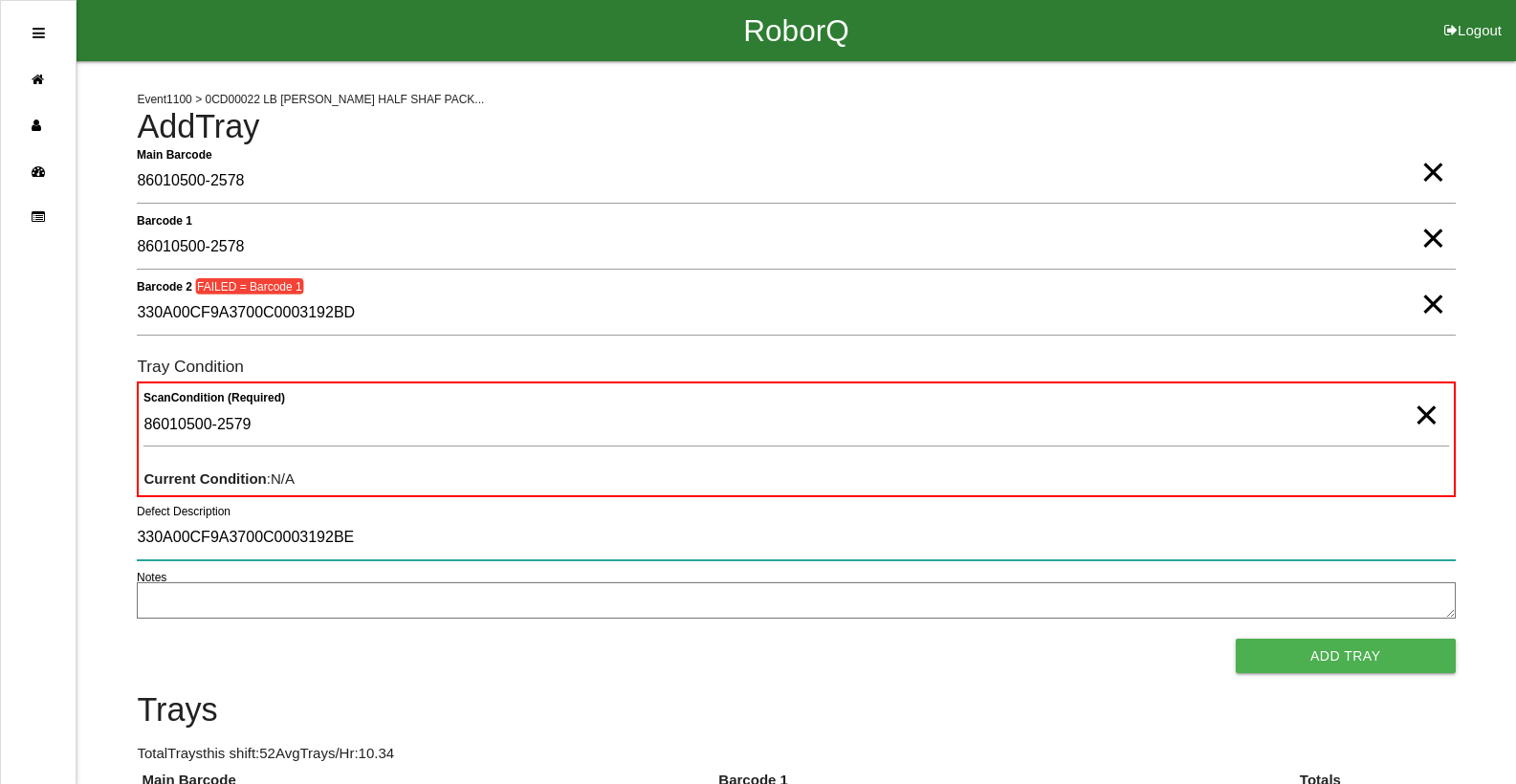
type input "330A00CF9A3700C0003192BE"
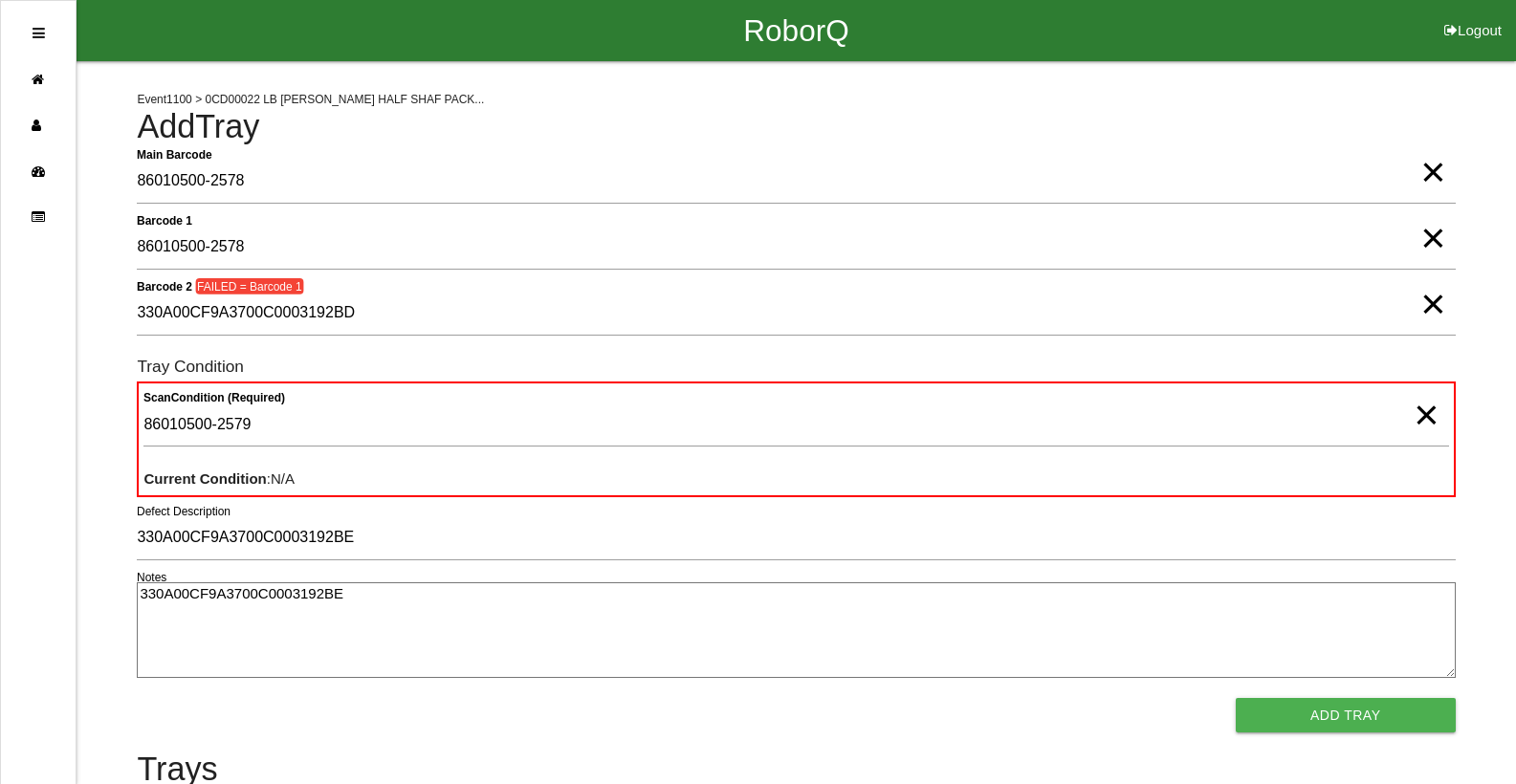
type textarea "330A00CF9A3700C0003192BE"
drag, startPoint x: 1432, startPoint y: 181, endPoint x: 1438, endPoint y: 233, distance: 52.3
click at [1433, 172] on span "×" at bounding box center [1433, 153] width 25 height 39
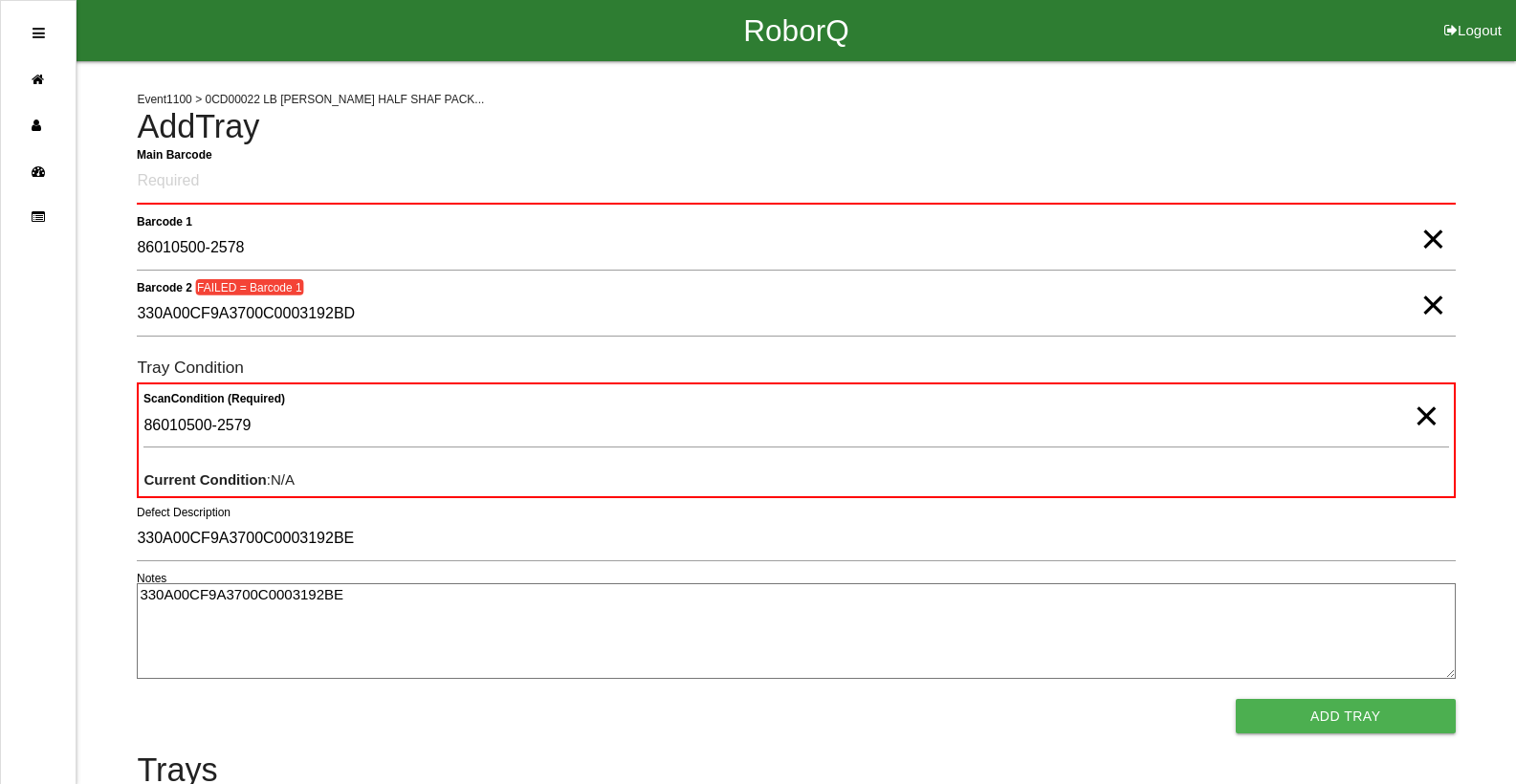
click at [1438, 233] on span "×" at bounding box center [1433, 221] width 25 height 39
drag, startPoint x: 1443, startPoint y: 324, endPoint x: 1440, endPoint y: 313, distance: 11.4
click at [1441, 305] on span "×" at bounding box center [1433, 286] width 25 height 39
click at [1417, 416] on span "×" at bounding box center [1427, 397] width 25 height 39
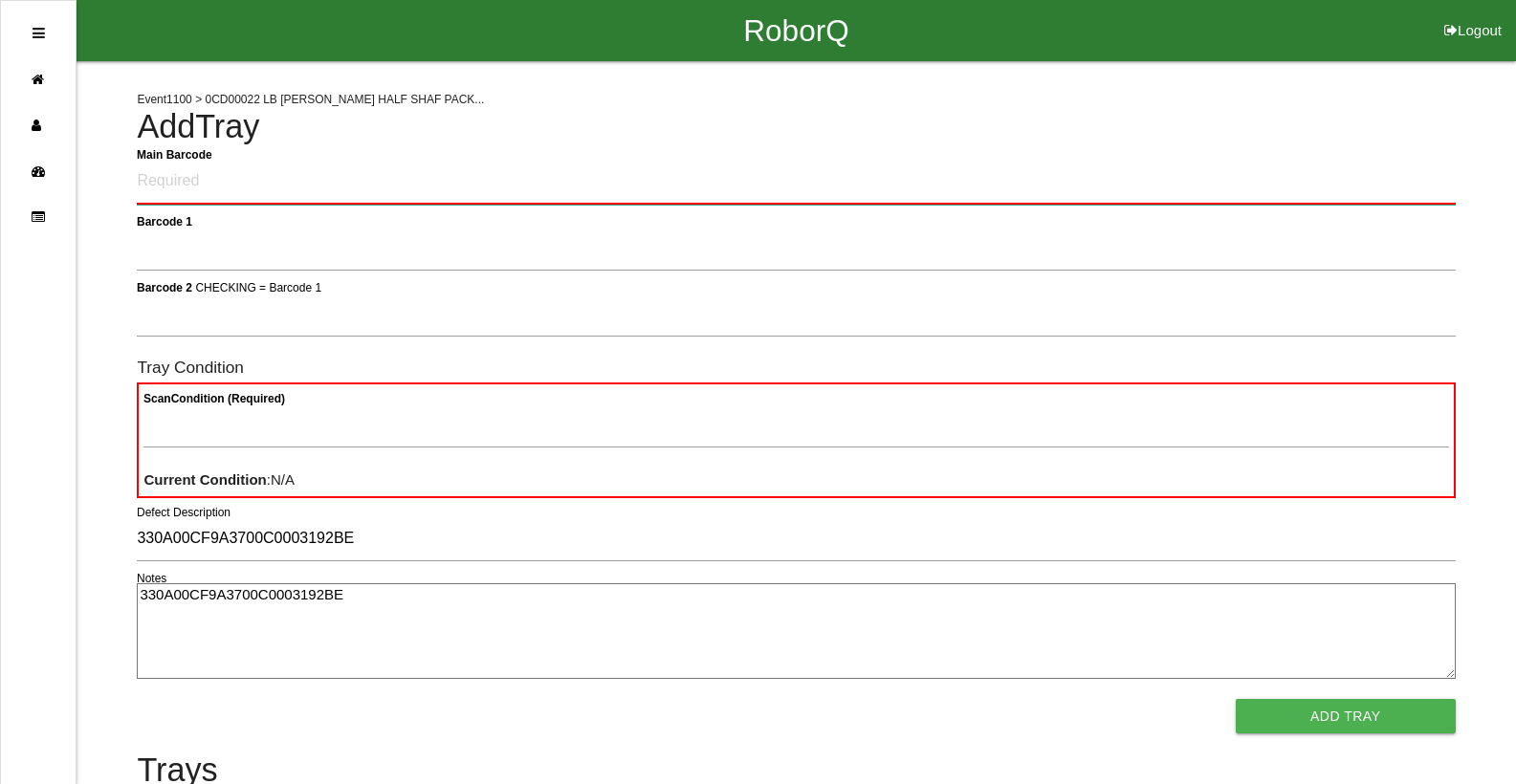
click at [1378, 166] on Barcode "Main Barcode" at bounding box center [796, 182] width 1319 height 45
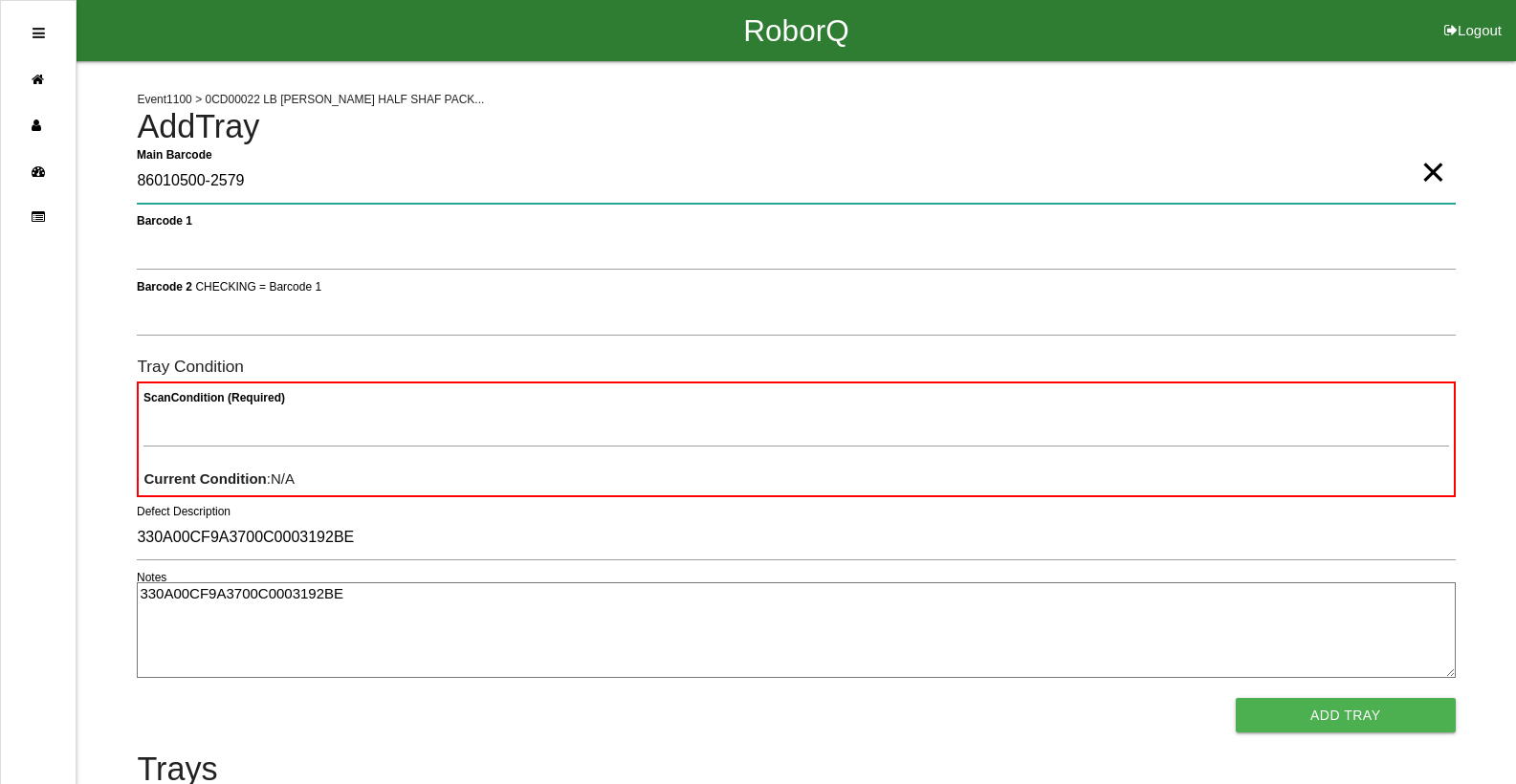
type Barcode "86010500-2579"
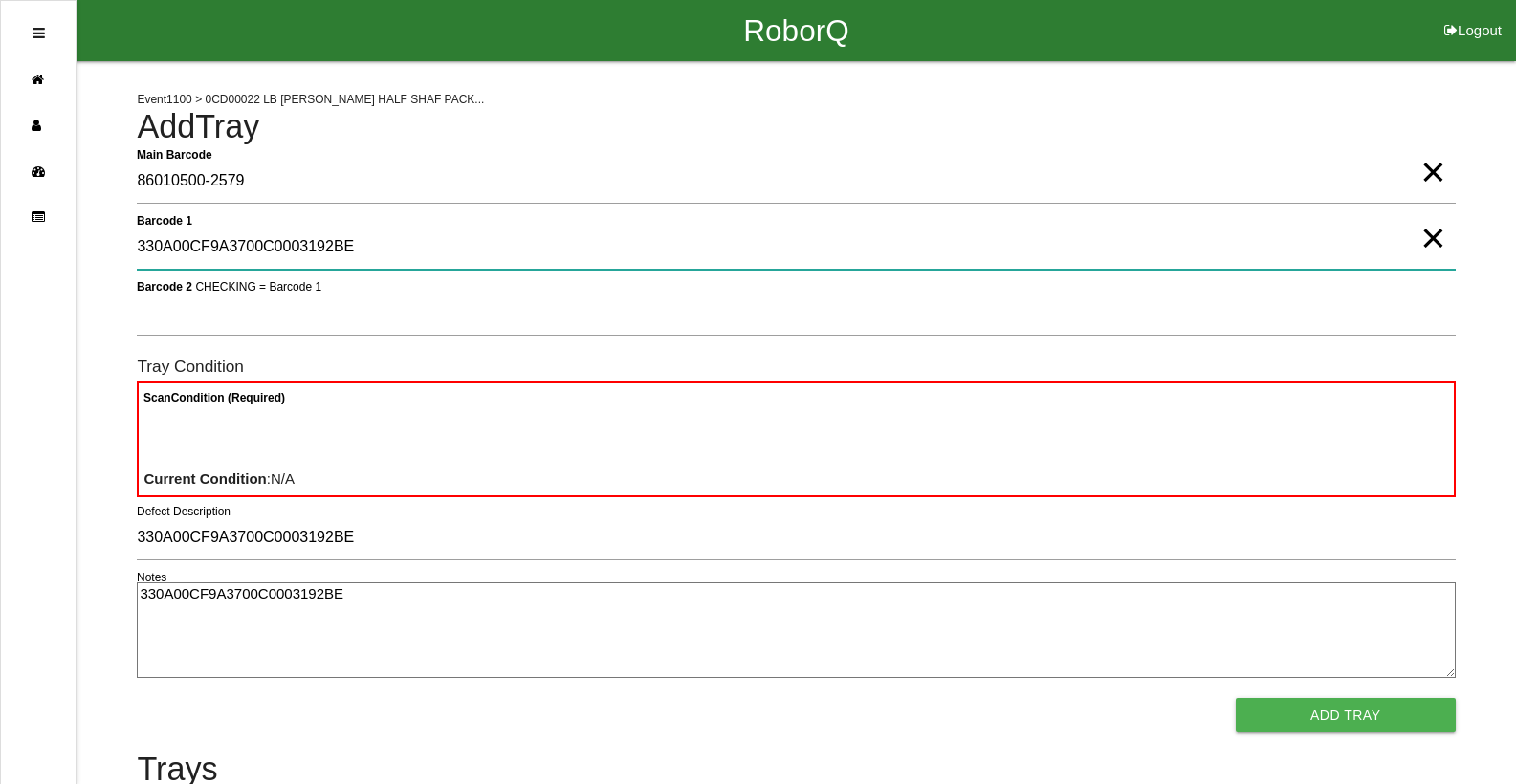
type 1 "330A00CF9A3700C0003192BE"
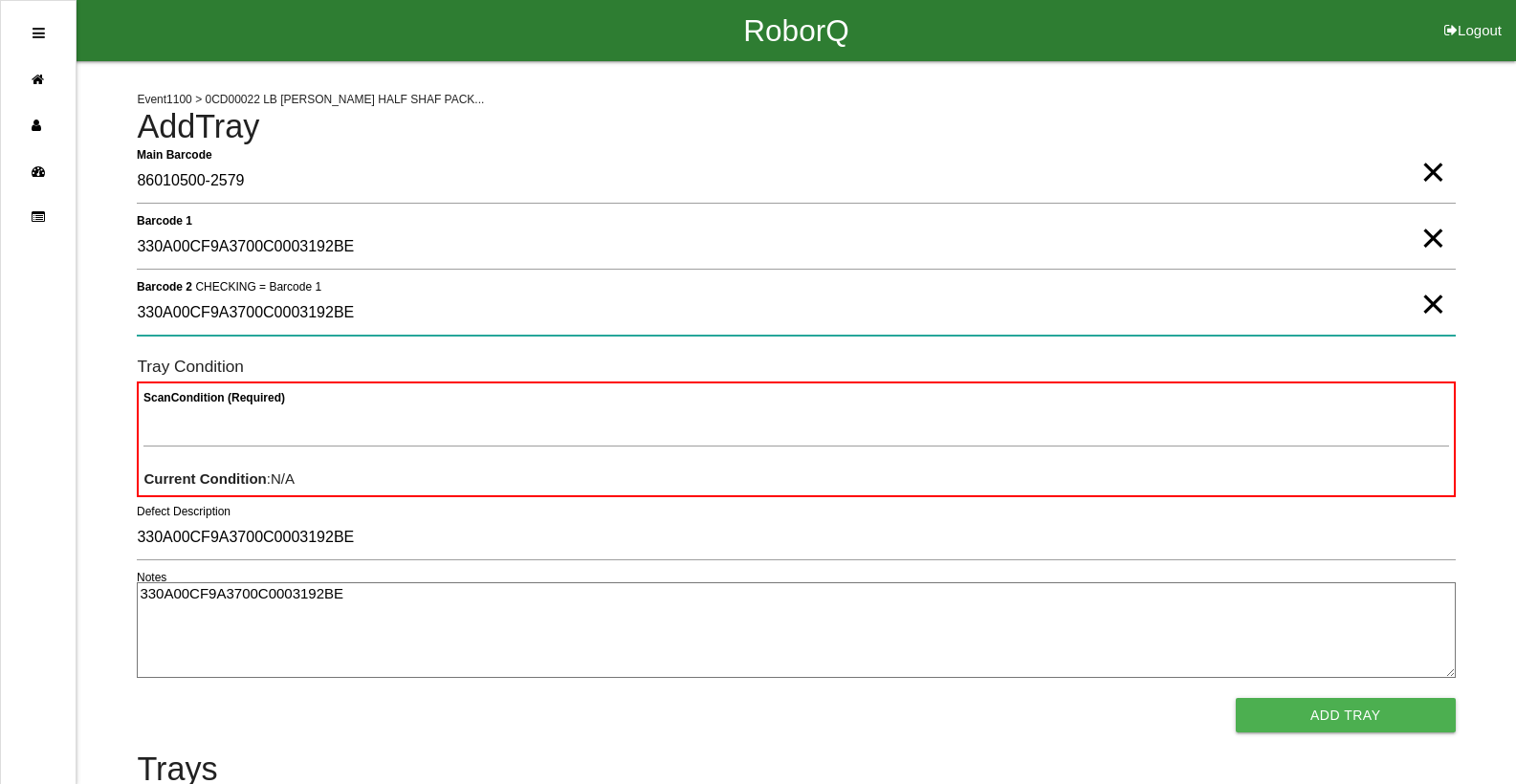
type 2 "330A00CF9A3700C0003192BE"
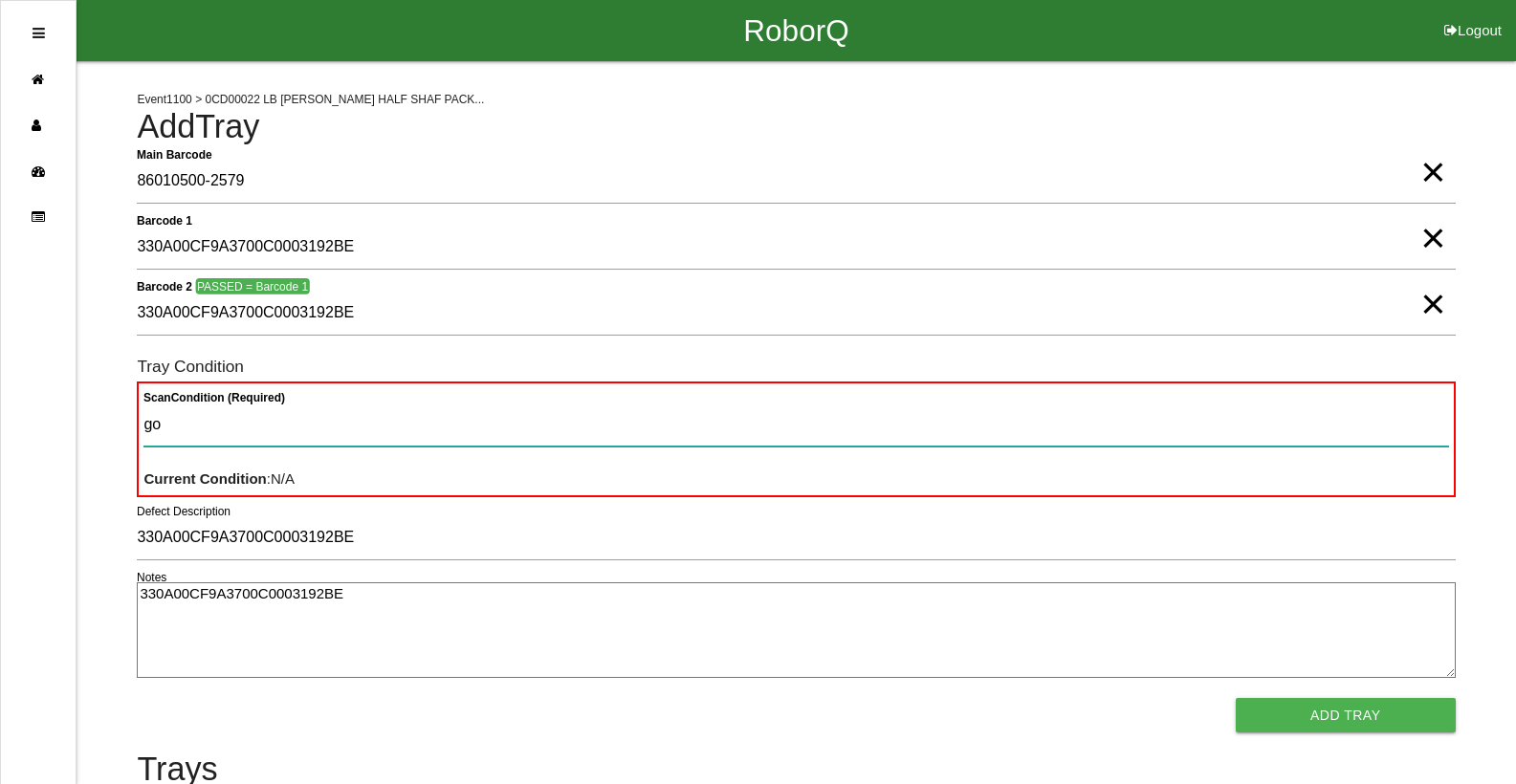
type Condition "goo"
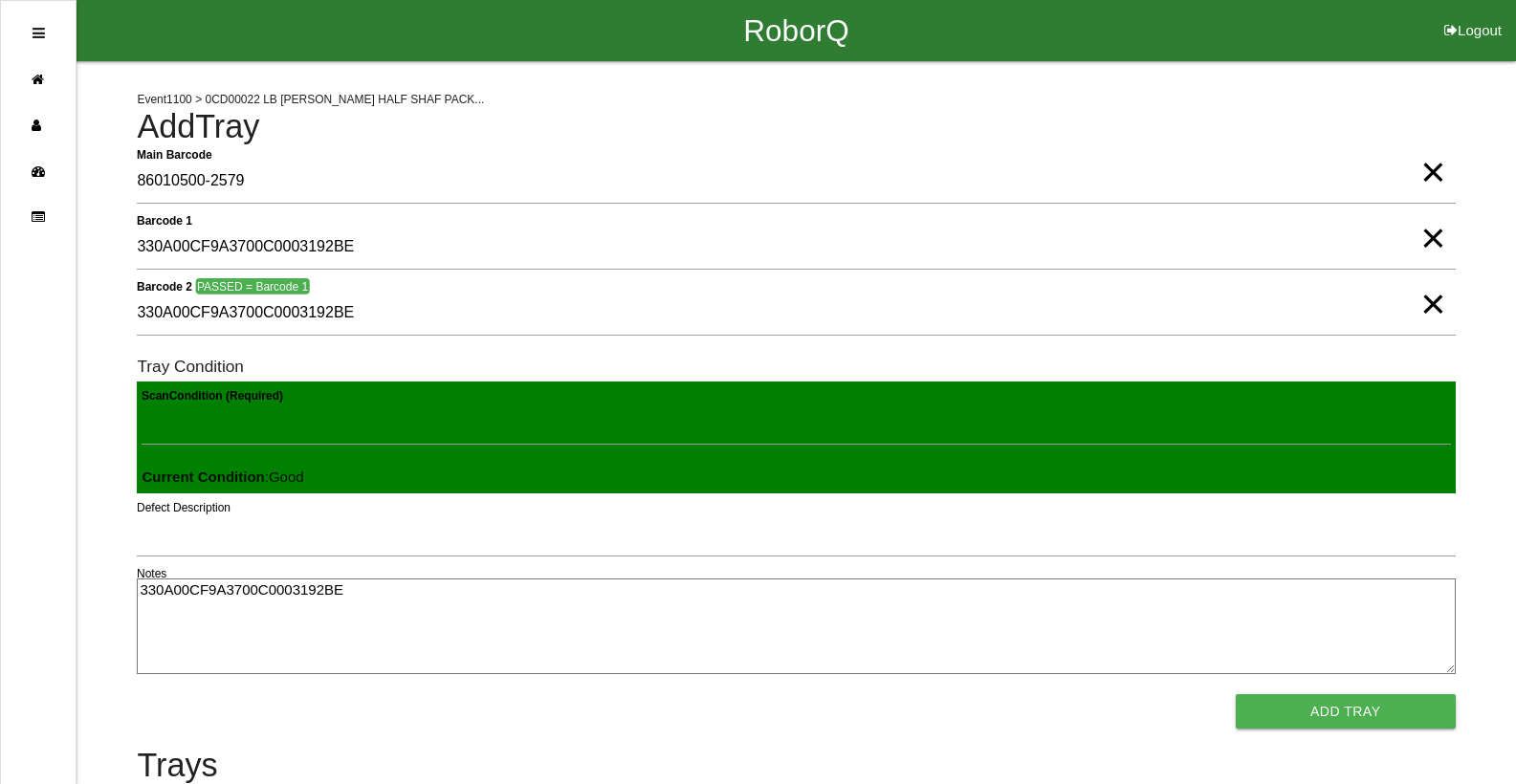
click button "Add Tray" at bounding box center [1346, 711] width 220 height 35
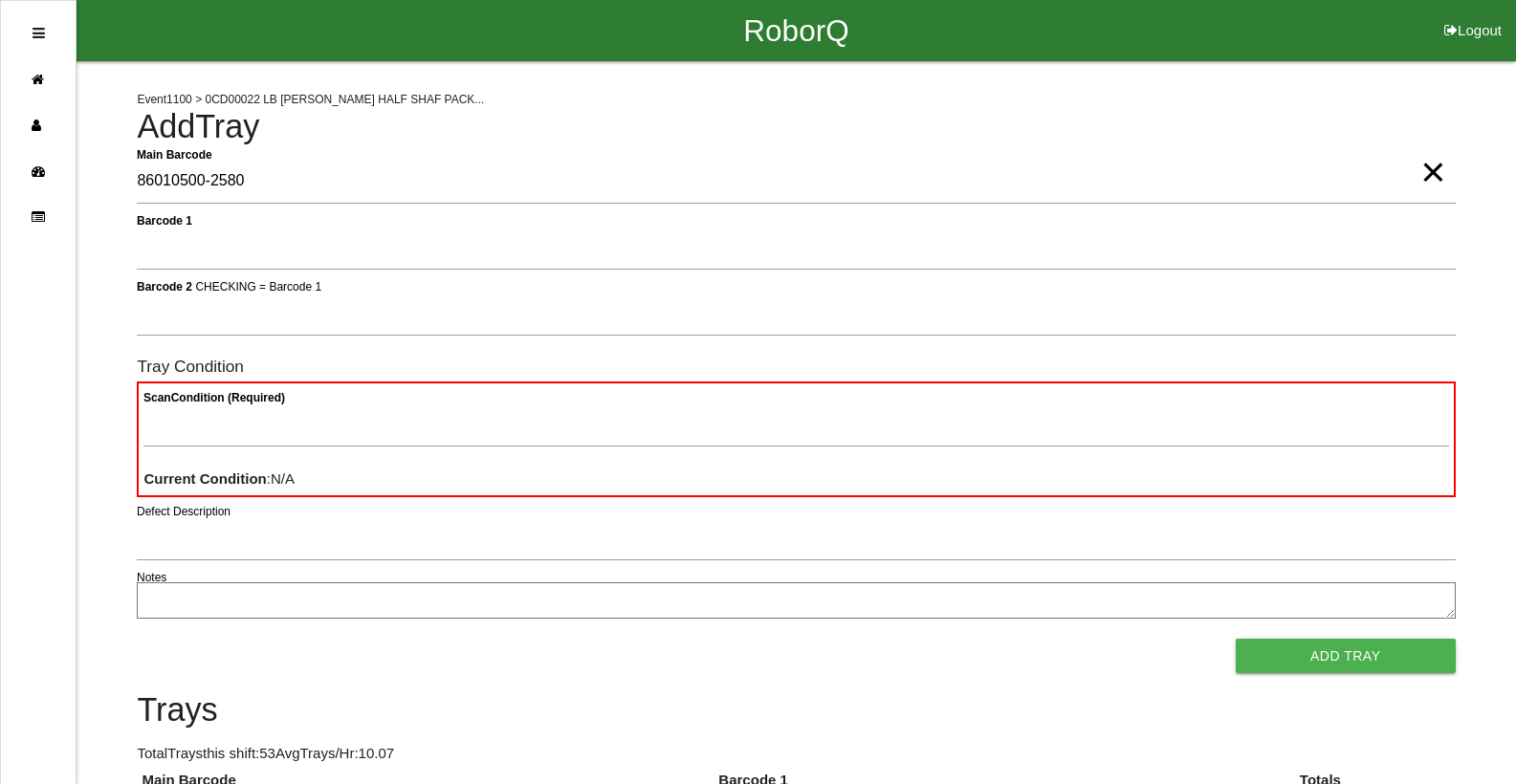
type Barcode "86010500-2580"
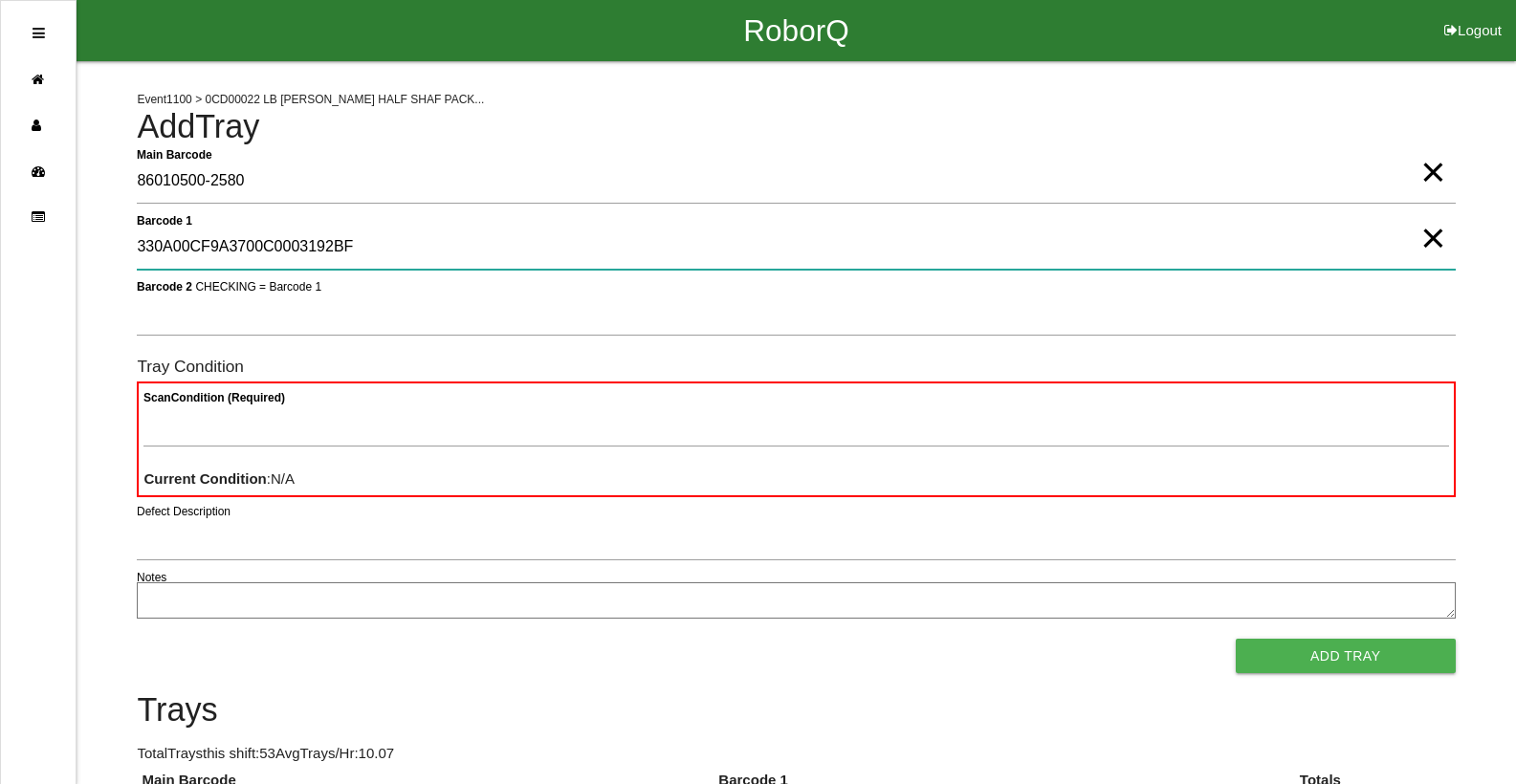
type 1 "330A00CF9A3700C0003192BF"
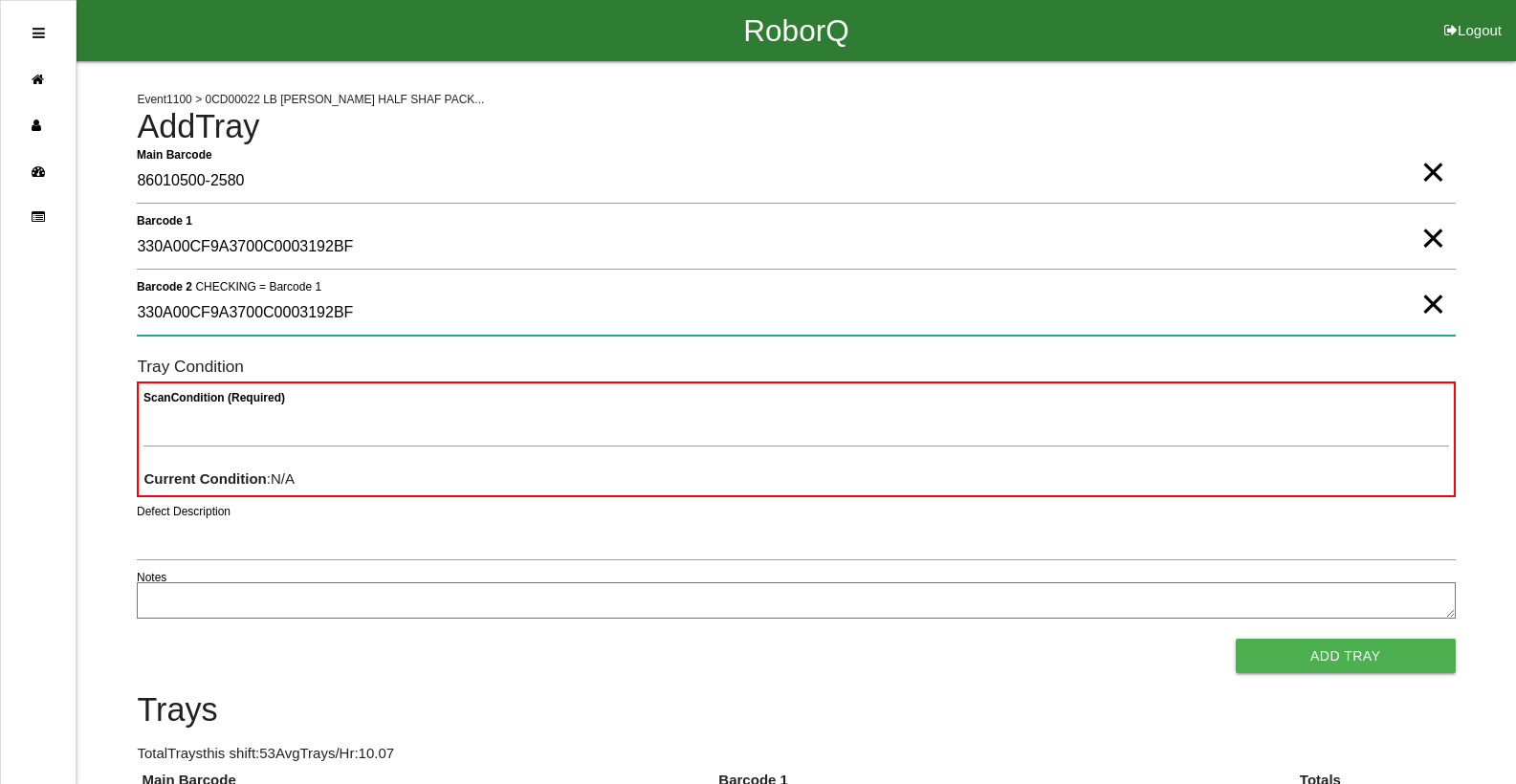
type 2 "330A00CF9A3700C0003192BF"
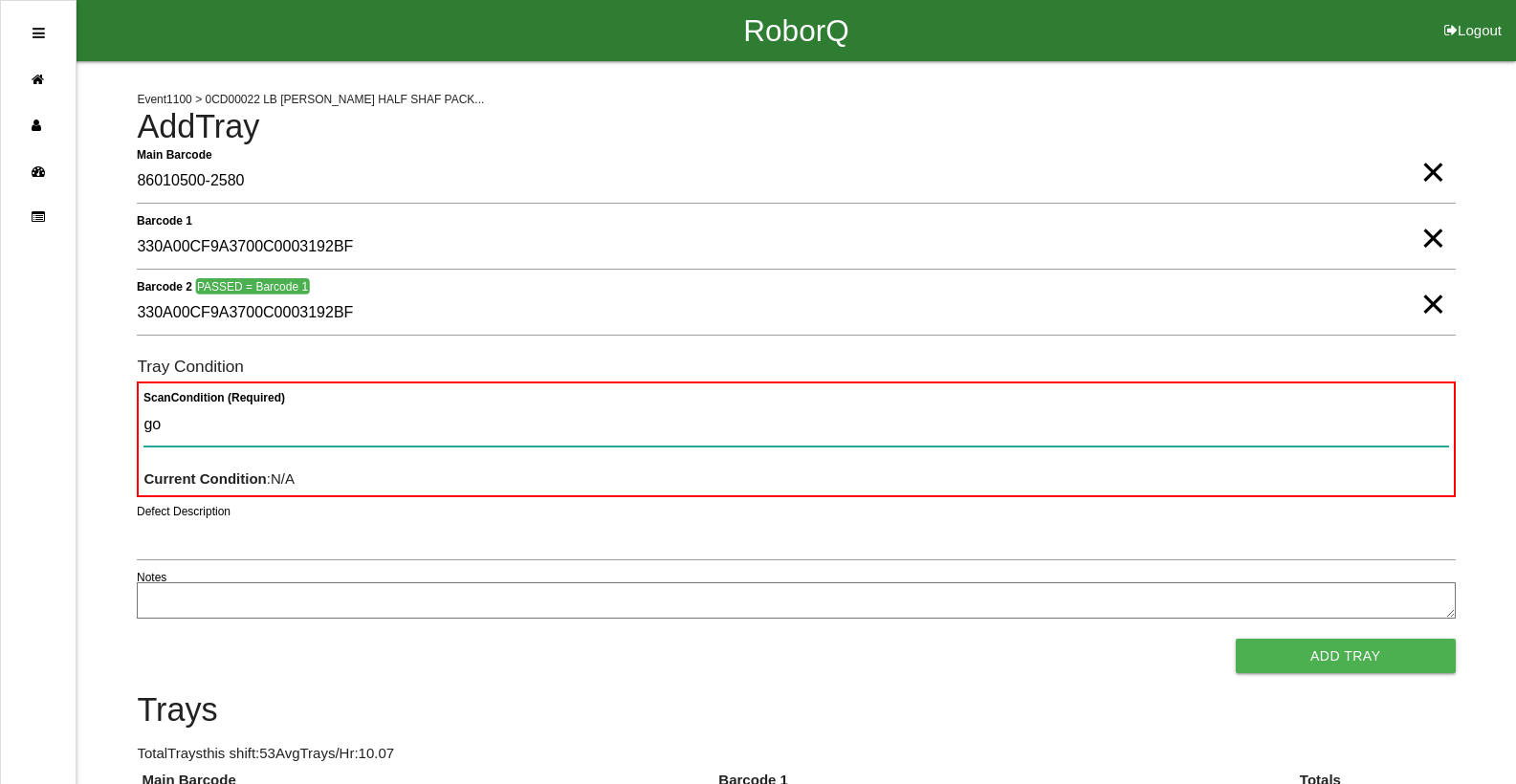
type Condition "goo"
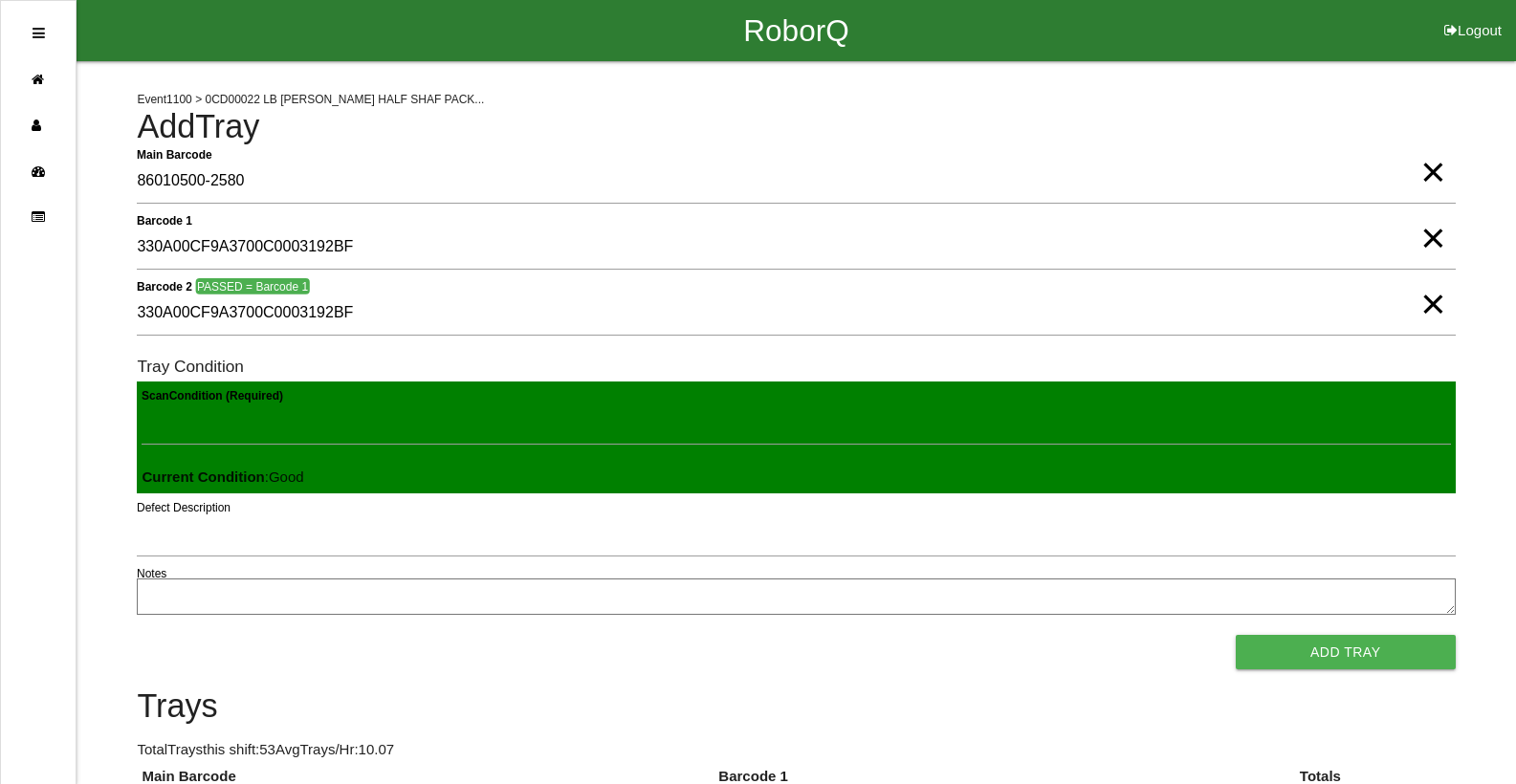
click at [1236, 635] on button "Add Tray" at bounding box center [1346, 652] width 220 height 35
